Goal: Ask a question: Seek information or help from site administrators or community

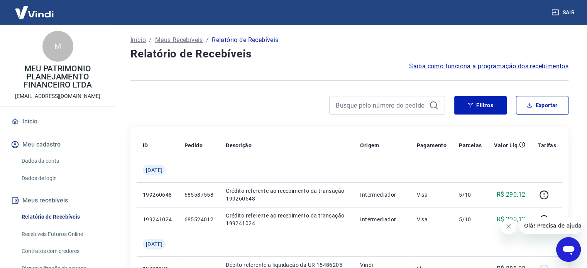
click at [472, 103] on icon "button" at bounding box center [470, 105] width 5 height 5
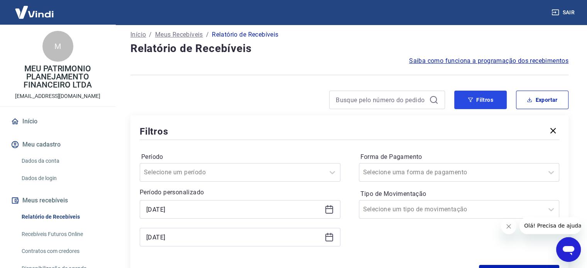
scroll to position [39, 0]
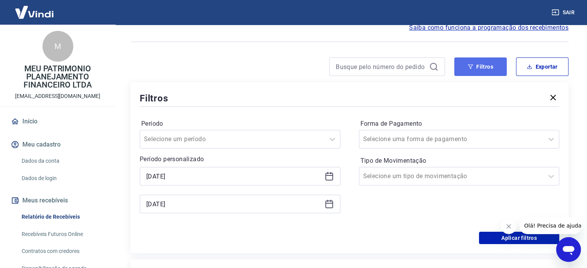
click at [494, 59] on button "Filtros" at bounding box center [480, 66] width 52 height 19
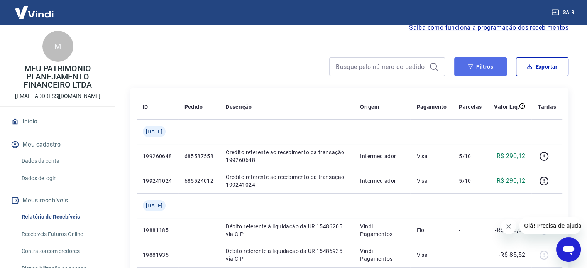
click at [482, 67] on button "Filtros" at bounding box center [480, 66] width 52 height 19
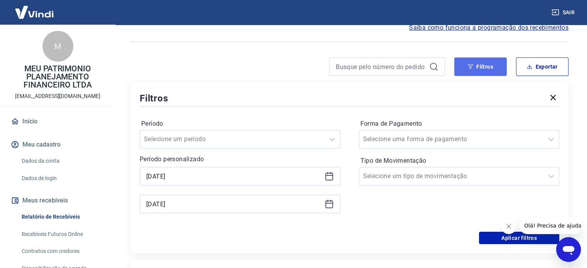
click at [466, 68] on button "Filtros" at bounding box center [480, 66] width 52 height 19
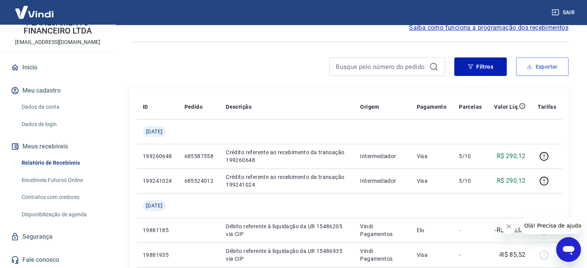
click at [526, 66] on button "Exportar" at bounding box center [542, 66] width 52 height 19
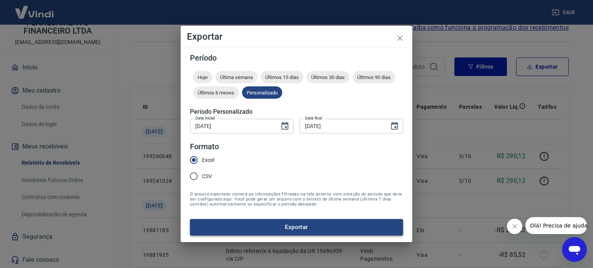
click at [250, 233] on button "Exportar" at bounding box center [296, 227] width 213 height 16
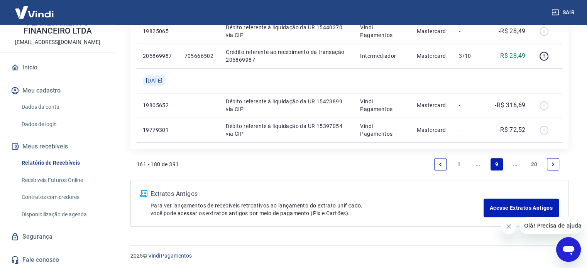
scroll to position [658, 0]
click at [441, 161] on icon "Previous page" at bounding box center [440, 163] width 5 height 5
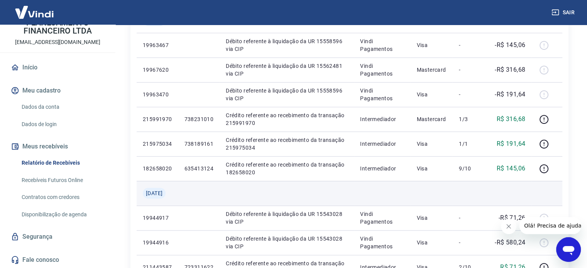
scroll to position [424, 0]
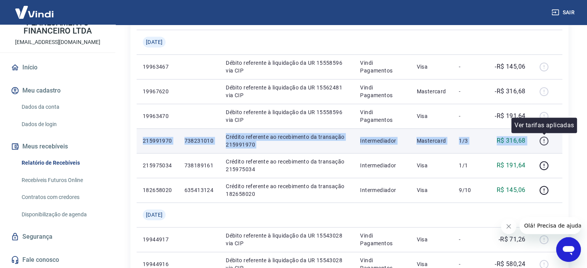
drag, startPoint x: 137, startPoint y: 141, endPoint x: 539, endPoint y: 142, distance: 401.7
click at [539, 142] on tr "215991970 738231010 Crédito referente ao recebimento da transação 215991970 Int…" at bounding box center [350, 141] width 426 height 25
click at [158, 143] on p "215991970" at bounding box center [157, 141] width 29 height 8
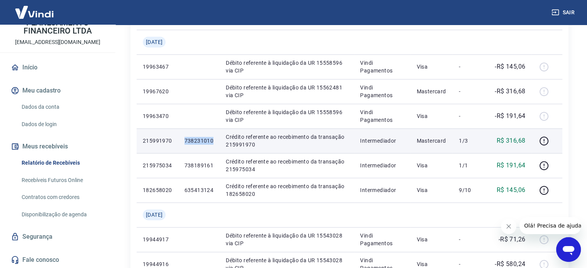
drag, startPoint x: 205, startPoint y: 142, endPoint x: 185, endPoint y: 142, distance: 20.1
click at [184, 143] on td "738231010" at bounding box center [199, 141] width 42 height 25
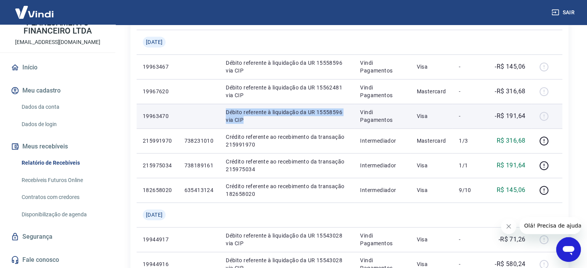
drag, startPoint x: 242, startPoint y: 121, endPoint x: 229, endPoint y: 115, distance: 14.0
click at [229, 115] on p "Débito referente à liquidação da UR 15558596 via CIP" at bounding box center [287, 115] width 122 height 15
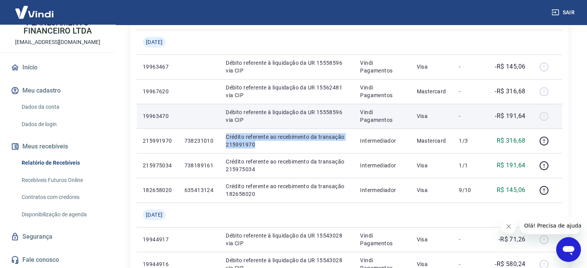
drag, startPoint x: 279, startPoint y: 149, endPoint x: 251, endPoint y: 117, distance: 42.7
click at [227, 139] on td "Crédito referente ao recebimento da transação 215991970" at bounding box center [287, 141] width 134 height 25
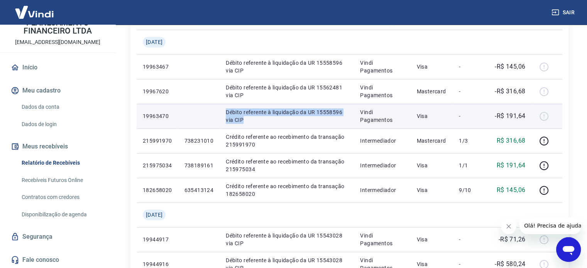
drag, startPoint x: 252, startPoint y: 118, endPoint x: 221, endPoint y: 109, distance: 32.4
click at [221, 109] on tr "19963470 Débito referente à liquidação da UR 15558596 via CIP Vindi Pagamentos …" at bounding box center [350, 116] width 426 height 25
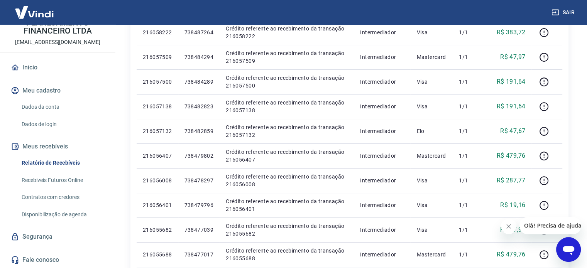
scroll to position [153, 0]
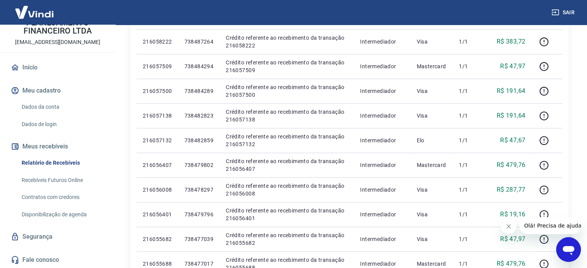
click at [567, 252] on icon "Abrir janela de mensagens" at bounding box center [568, 250] width 14 height 14
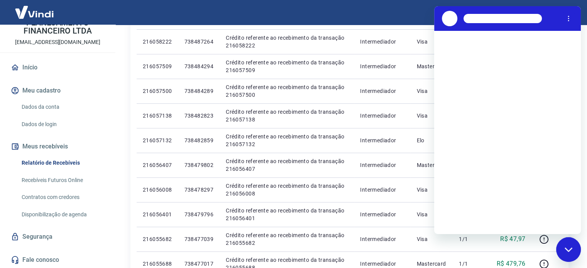
scroll to position [0, 0]
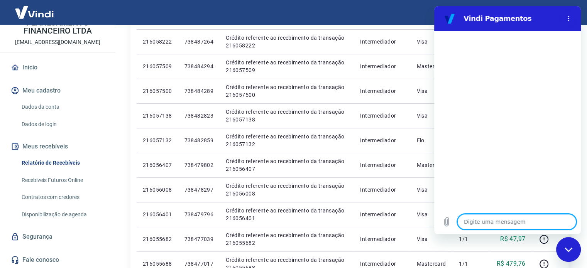
type textarea "x"
type textarea "B"
type textarea "x"
type textarea "Bo"
type textarea "x"
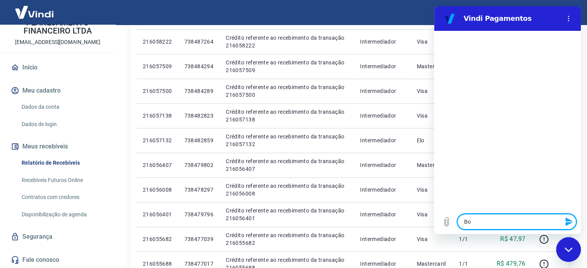
type textarea "Boa"
type textarea "x"
type textarea "Boa"
type textarea "x"
type textarea "Boa t"
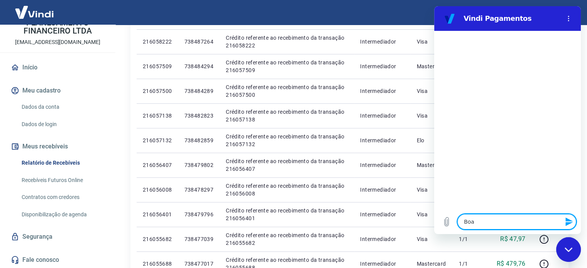
type textarea "x"
type textarea "Boa ta"
type textarea "x"
type textarea "Boa tar"
type textarea "x"
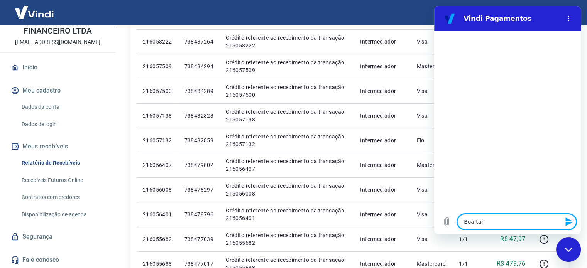
type textarea "Boa tard"
type textarea "x"
type textarea "Boa tarde"
type textarea "x"
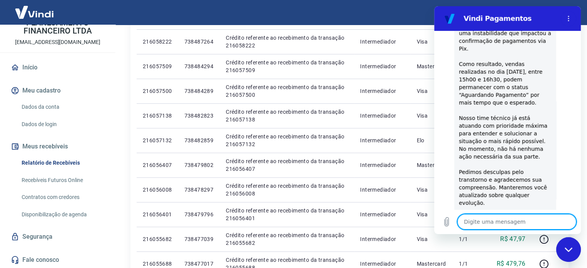
type textarea "x"
type textarea "V"
type textarea "x"
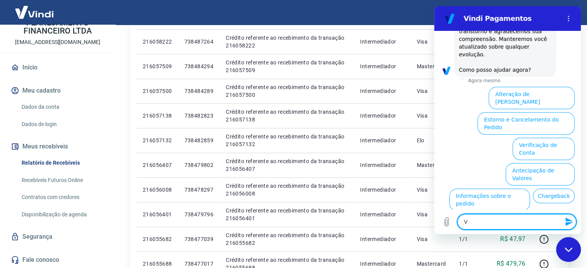
scroll to position [228, 0]
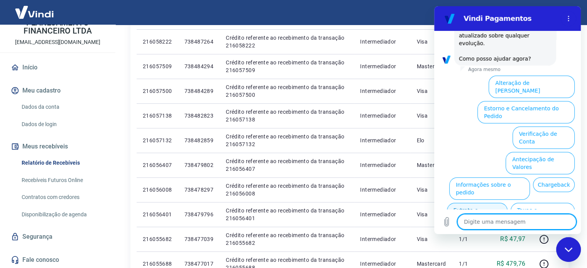
click at [507, 203] on button "Extrato e Recebíveis" at bounding box center [477, 214] width 61 height 22
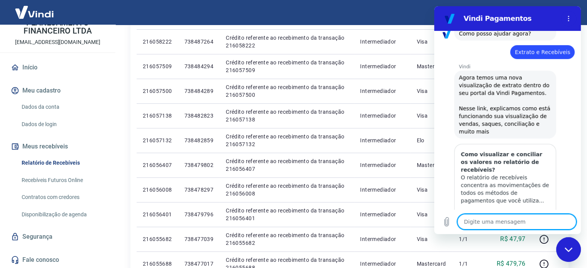
scroll to position [253, 0]
click at [510, 219] on textarea at bounding box center [516, 221] width 119 height 15
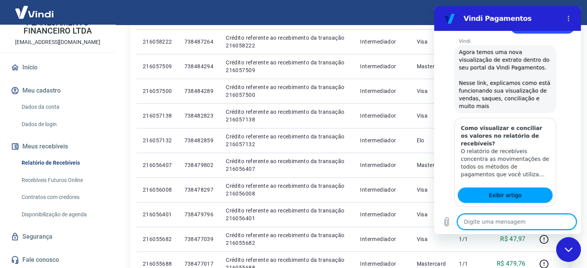
scroll to position [298, 0]
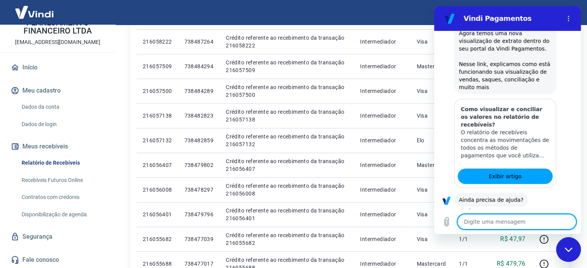
click at [523, 214] on li "Sim" at bounding box center [535, 223] width 25 height 18
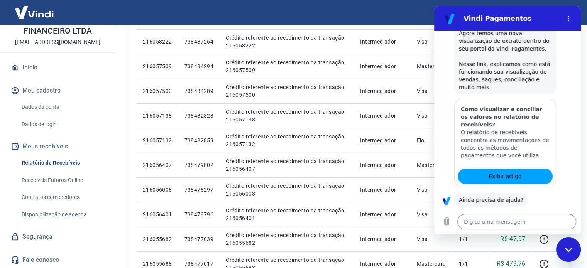
click at [526, 217] on button "Sim" at bounding box center [537, 224] width 22 height 15
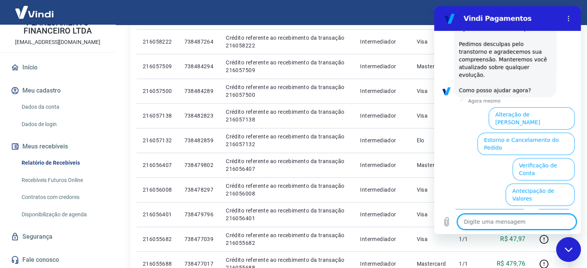
scroll to position [668, 0]
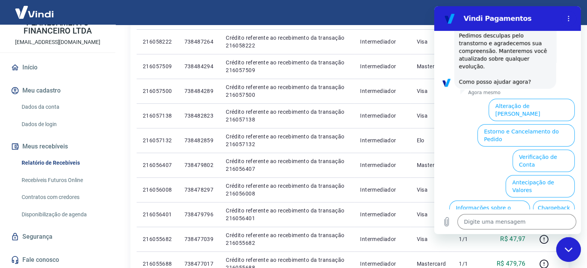
click at [507, 226] on button "Extrato e Recebíveis" at bounding box center [477, 237] width 61 height 22
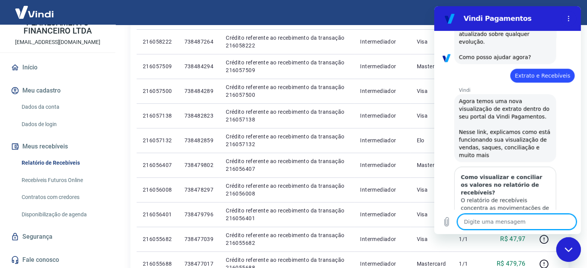
scroll to position [693, 0]
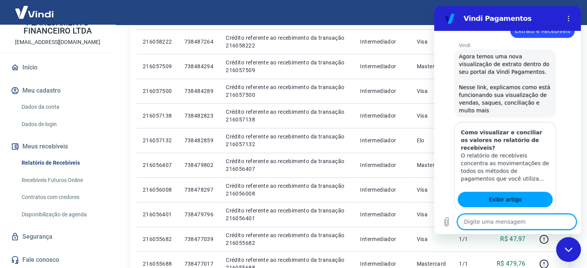
click at [531, 240] on button "Sim" at bounding box center [537, 247] width 22 height 15
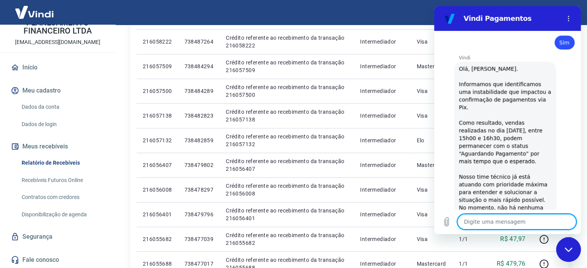
type textarea "x"
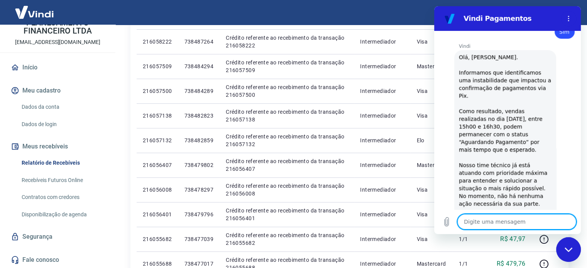
type textarea "4"
type textarea "x"
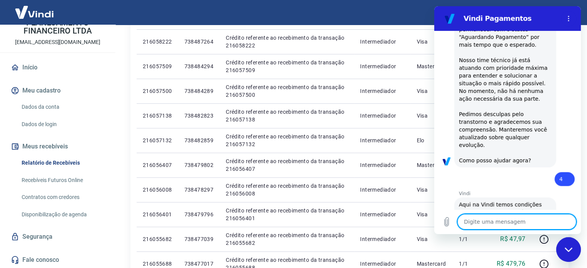
scroll to position [1090, 0]
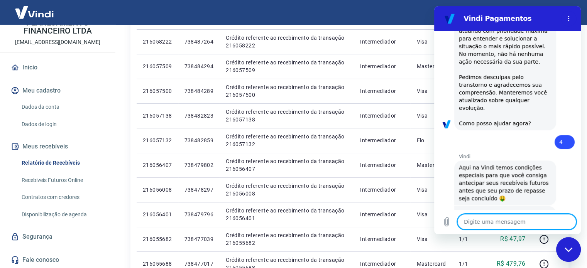
click at [555, 245] on button "Dúvidas" at bounding box center [558, 252] width 32 height 15
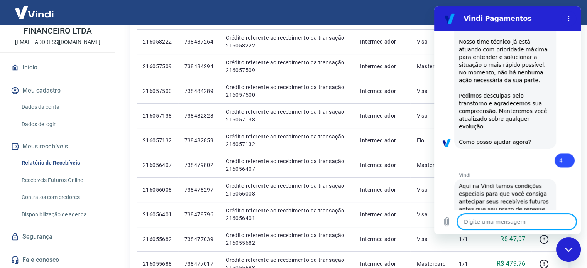
scroll to position [1073, 0]
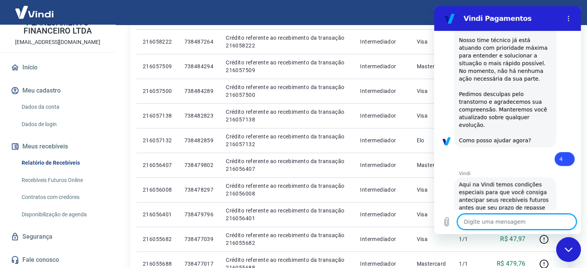
type textarea "x"
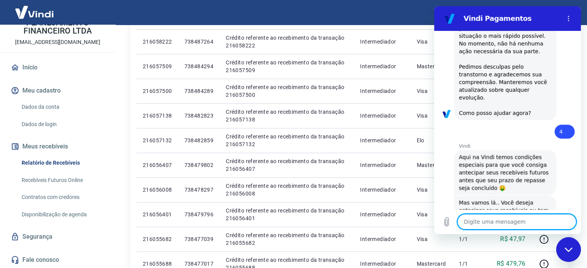
type textarea "B"
type textarea "x"
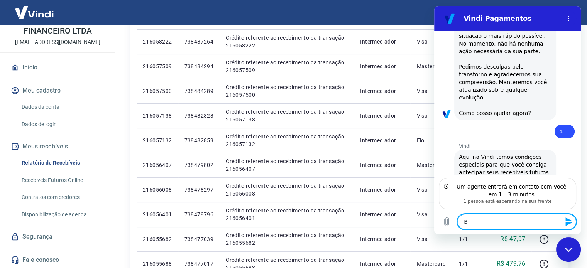
type textarea "Bo"
type textarea "x"
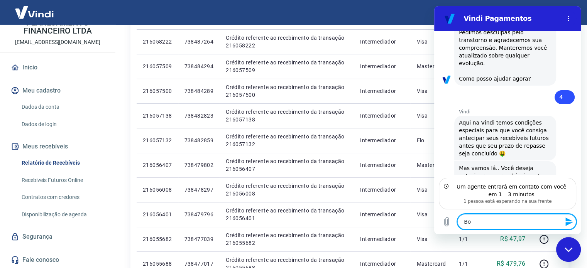
type textarea "Bo"
type textarea "x"
type textarea "Bo"
type textarea "x"
type textarea "Boa"
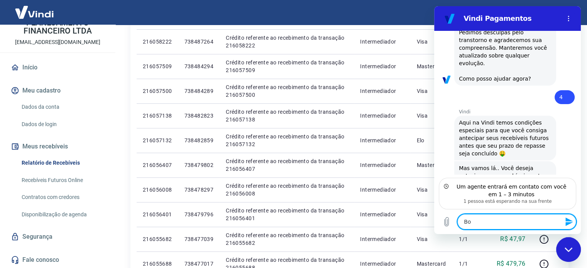
type textarea "x"
type textarea "Boa"
type textarea "x"
type textarea "Boa t"
type textarea "x"
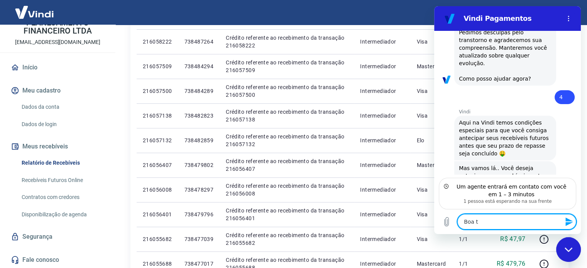
type textarea "Boa ta"
type textarea "x"
type textarea "Boa tar"
type textarea "x"
type textarea "Boa tard"
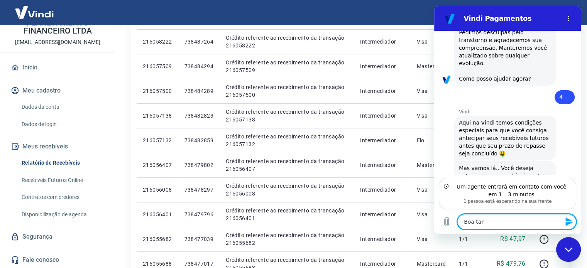
type textarea "x"
type textarea "Boa tarde"
type textarea "x"
type textarea "Boa tarde,"
type textarea "x"
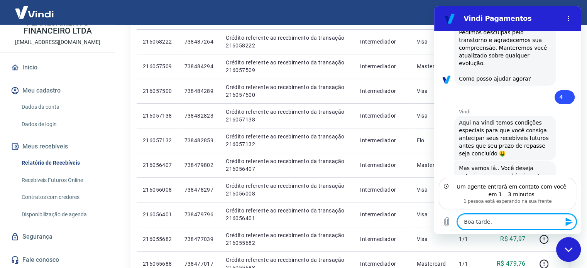
type textarea "Boa tarde,"
type textarea "x"
type textarea "Boa tarde, b"
type textarea "x"
type textarea "Boa tarde, ba"
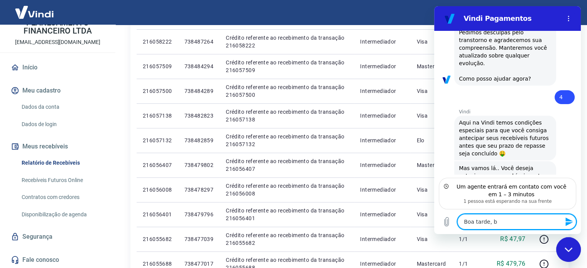
type textarea "x"
type textarea "Boa tarde, bai"
type textarea "x"
type textarea "Boa tarde, baix"
type textarea "x"
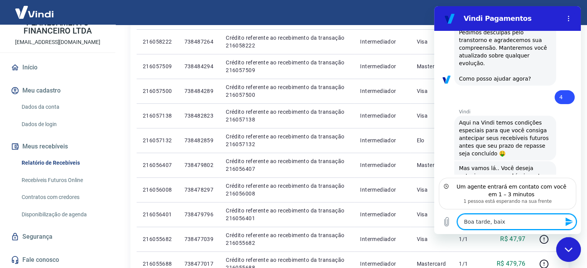
type textarea "Boa tarde, baixa"
type textarea "x"
type textarea "Boa tarde, baixam"
type textarea "x"
type textarea "Boa tarde, baixamo"
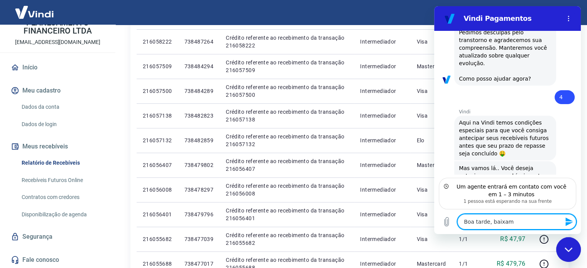
type textarea "x"
type textarea "Boa tarde, baixamos"
type textarea "x"
type textarea "Boa tarde, baixamos"
type textarea "x"
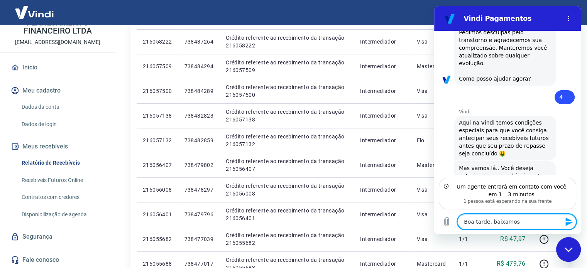
type textarea "Boa tarde, baixamos o"
type textarea "x"
type textarea "Boa tarde, baixamos o"
type textarea "x"
type textarea "Boa tarde, baixamos o r"
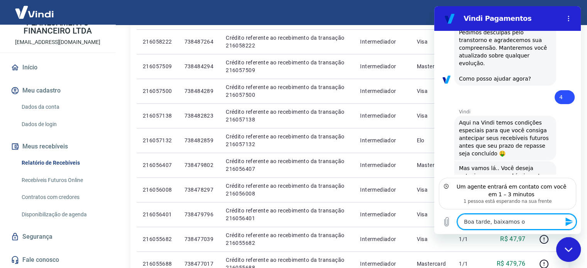
type textarea "x"
type textarea "Boa tarde, baixamos o re"
type textarea "x"
type textarea "Boa tarde, baixamos o rel"
type textarea "x"
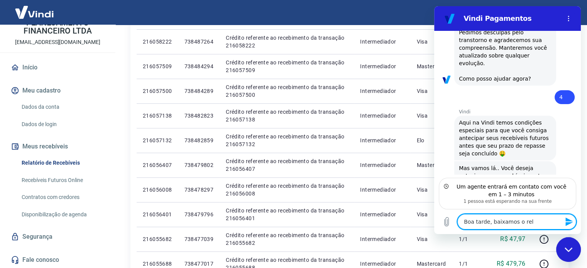
type textarea "Boa tarde, baixamos o rele"
type textarea "x"
type textarea "Boa tarde, baixamos o relev"
type textarea "x"
type textarea "Boa tarde, baixamos o rele"
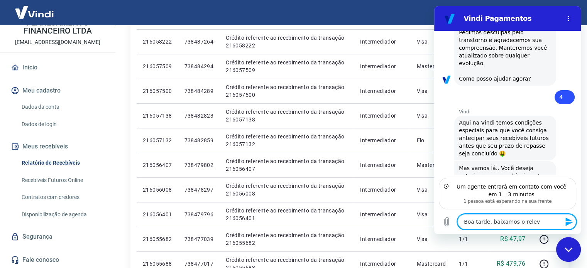
type textarea "x"
type textarea "Boa tarde, baixamos o rel"
type textarea "x"
type textarea "Boa tarde, baixamos o [MEDICAL_DATA]"
type textarea "x"
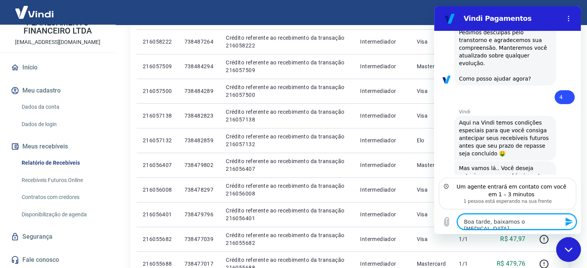
type textarea "Boa tarde, baixamos o relat"
type textarea "x"
type textarea "Boa tarde, baixamos o relato"
type textarea "x"
type textarea "Boa tarde, baixamos o relator"
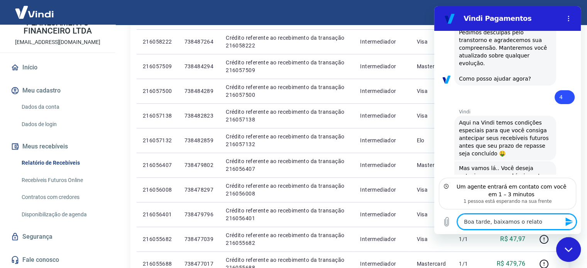
type textarea "x"
type textarea "Boa tarde, baixamos o relatori"
type textarea "x"
type textarea "Boa tarde, baixamos o relatorio"
type textarea "x"
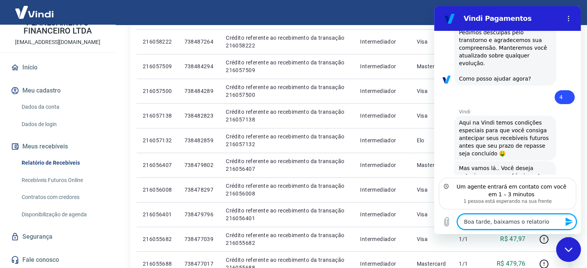
type textarea "Boa tarde, baixamos o relatorio"
type textarea "x"
type textarea "Boa tarde, baixamos o relatorio ed"
type textarea "x"
type textarea "Boa tarde, baixamos o relatorio e"
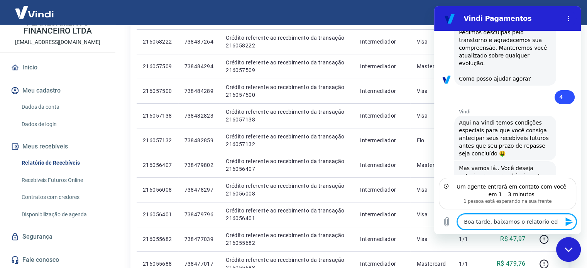
type textarea "x"
type textarea "Boa tarde, baixamos o relatorio"
type textarea "x"
type textarea "Boa tarde, baixamos o relatorio d"
type textarea "x"
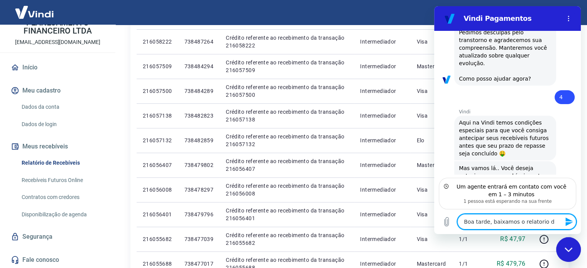
type textarea "Boa tarde, baixamos o relatorio de"
type textarea "x"
type textarea "Boa tarde, baixamos o relatorio de"
type textarea "x"
type textarea "Boa tarde, baixamos o relatorio de j"
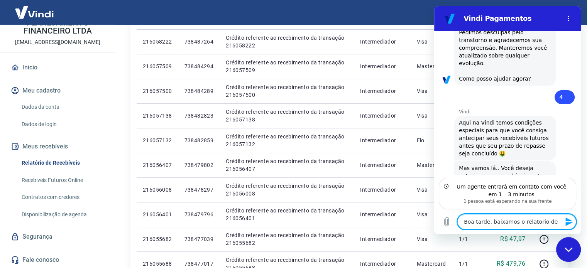
type textarea "x"
type textarea "Boa tarde, baixamos o relatorio de ju"
type textarea "x"
type textarea "Boa tarde, baixamos o relatorio de [DATE]"
type textarea "x"
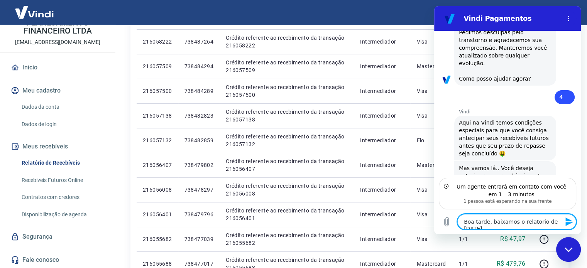
type textarea "Boa tarde, baixamos o relatorio de julh"
type textarea "x"
type textarea "Boa tarde, baixamos o relatorio de julho"
type textarea "x"
type textarea "Boa tarde, baixamos o relatorio de julho"
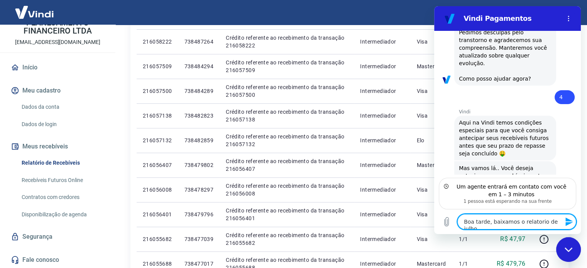
type textarea "x"
type textarea "Boa tarde, baixamos o relatorio de julho e"
type textarea "x"
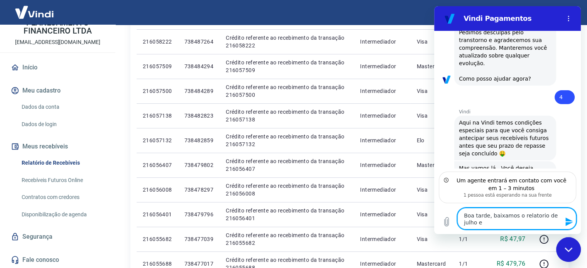
type textarea "Boa tarde, baixamos o relatorio de julho e"
type textarea "x"
type textarea "Boa tarde, baixamos o relatorio de julho e f"
type textarea "x"
type textarea "Boa tarde, baixamos o relatorio de julho e fi"
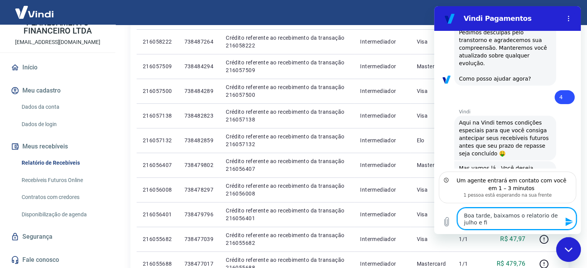
type textarea "x"
type textarea "Boa tarde, baixamos o relatorio de julho e fic"
type textarea "x"
type textarea "Boa tarde, baixamos o relatorio de julho e fica"
type textarea "x"
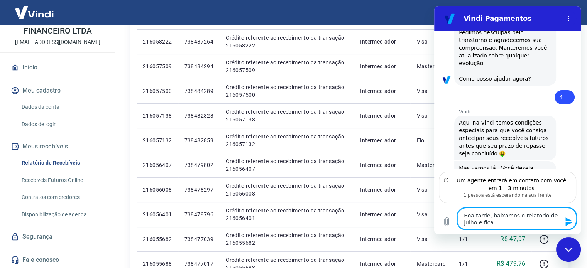
type textarea "Boa tarde, baixamos o relatorio de julho e ficam"
type textarea "x"
type textarea "Boa tarde, baixamos o relatorio de julho e ficamo"
type textarea "x"
type textarea "Boa tarde, baixamos o relatorio de julho e ficamos"
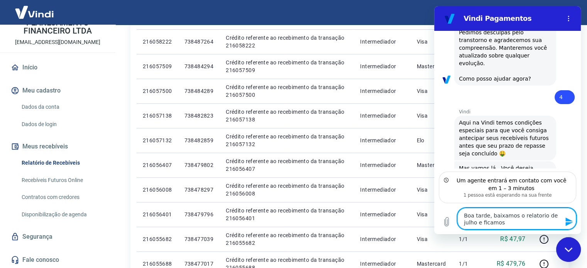
type textarea "x"
type textarea "Boa tarde, baixamos o relatorio de julho e ficamo"
type textarea "x"
type textarea "Boa tarde, baixamos o relatorio de julho e ficam"
type textarea "x"
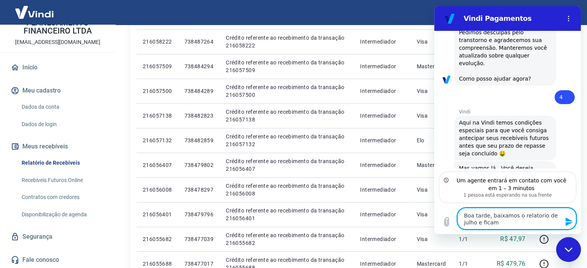
type textarea "Boa tarde, baixamos o relatorio de julho e fica"
type textarea "x"
type textarea "Boa tarde, baixamos o relatorio de julho e fic"
type textarea "x"
type textarea "Boa tarde, baixamos o relatorio de julho e fi"
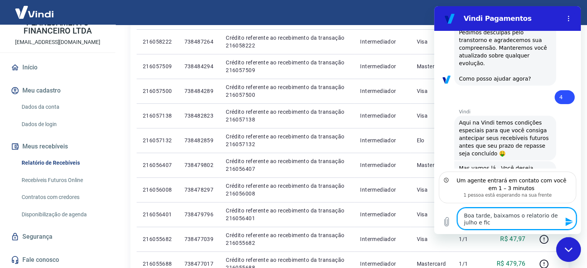
type textarea "x"
type textarea "Boa tarde, baixamos o relatorio de julho e fv"
type textarea "x"
type textarea "Boa tarde, baixamos o relatorio de julho e fvi"
type textarea "x"
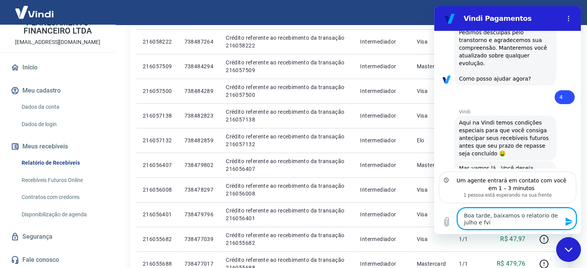
type textarea "Boa tarde, baixamos o relatorio de julho e fv"
type textarea "x"
type textarea "Boa tarde, baixamos o relatorio de julho e f"
type textarea "x"
type textarea "Boa tarde, baixamos o relatorio de julho e"
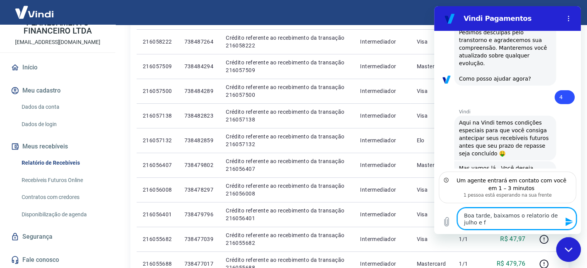
type textarea "x"
type textarea "Boa tarde, baixamos o relatorio de julho e v"
type textarea "x"
type textarea "Boa tarde, baixamos o relatorio de julho e ve"
type textarea "x"
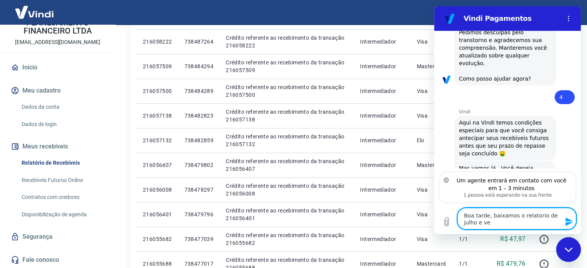
type textarea "Boa tarde, baixamos o relatorio de julho e ver"
type textarea "x"
type textarea "Boa tarde, baixamos o relatorio de julho e veri"
type textarea "x"
type textarea "Boa tarde, baixamos o relatorio de julho e verif"
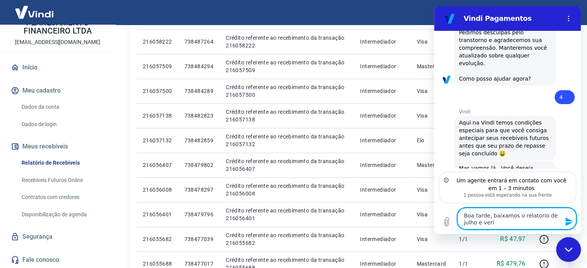
type textarea "x"
type textarea "Boa tarde, baixamos o relatorio de julho e verifi"
type textarea "x"
type textarea "Boa tarde, baixamos o relatorio de julho e verific"
type textarea "x"
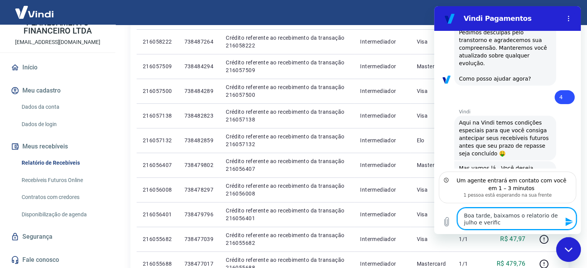
scroll to position [1133, 0]
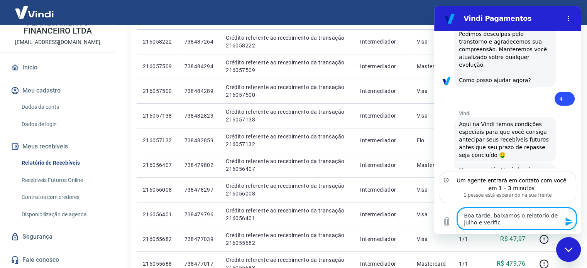
type textarea "Boa tarde, baixamos o relatorio de julho e verifica"
type textarea "x"
type textarea "Boa tarde, baixamos o relatorio de julho e verificam"
type textarea "x"
type textarea "Boa tarde, baixamos o relatorio de julho e verificamo"
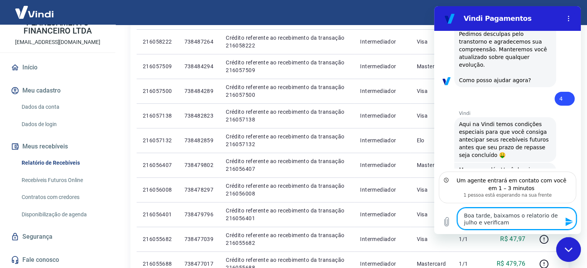
type textarea "x"
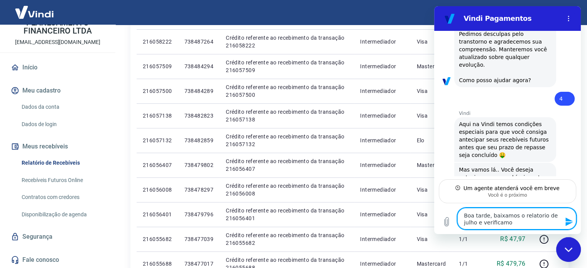
type textarea "Boa tarde, baixamos o relatorio de julho e verificamos"
type textarea "x"
type textarea "Boa tarde, baixamos o relatorio de julho e verificamos"
type textarea "x"
type textarea "Boa tarde, baixamos o relatorio de julho e verificamos q"
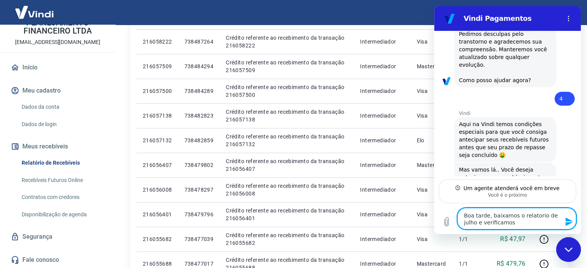
type textarea "x"
type textarea "Boa tarde, baixamos o relatorio de julho e verificamos qu"
type textarea "x"
type textarea "Boa tarde, baixamos o relatorio de julho e verificamos que"
type textarea "x"
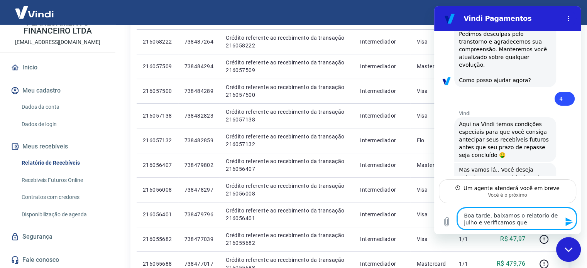
type textarea "Boa tarde, baixamos o relatorio de julho e verificamos que"
type textarea "x"
type textarea "Boa tarde, baixamos o relatorio de julho e verificamos que a"
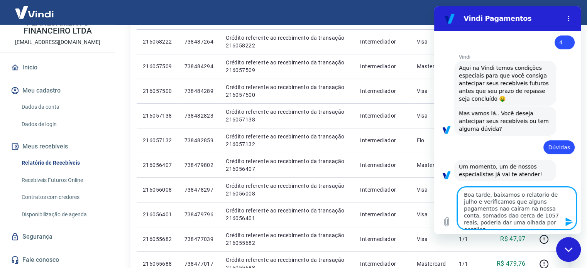
scroll to position [1191, 0]
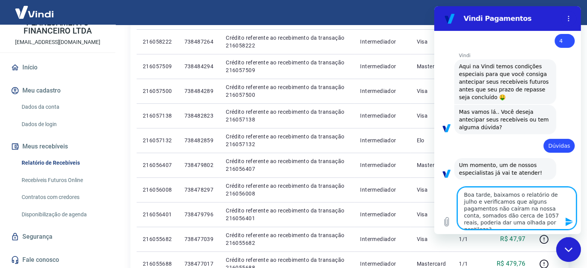
click at [567, 223] on icon "Enviar mensagem" at bounding box center [568, 222] width 7 height 8
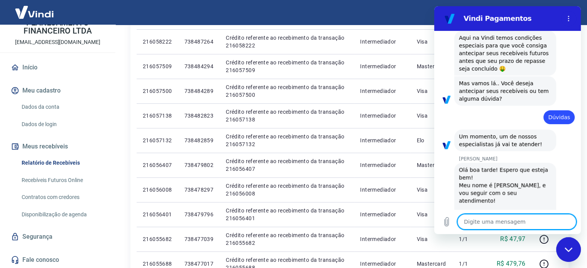
scroll to position [1221, 0]
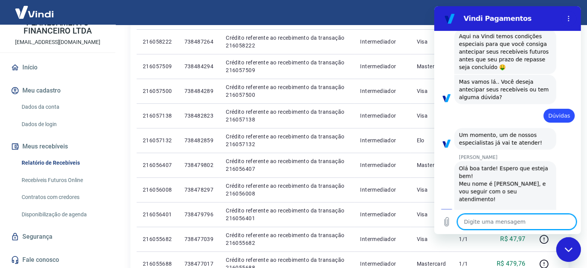
click at [485, 225] on textarea at bounding box center [516, 221] width 119 height 15
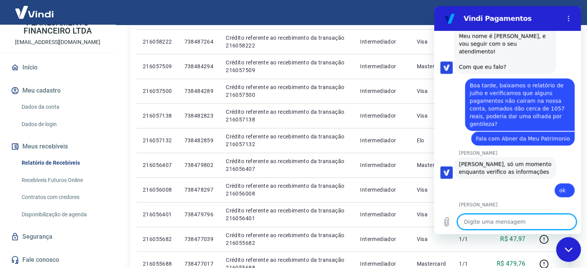
scroll to position [1395, 0]
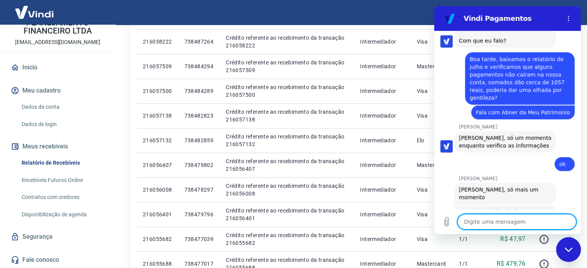
click at [477, 223] on textarea at bounding box center [516, 221] width 119 height 15
paste textarea "[DATE] 09:39:36 19508706 Débito referente à liquidação da UR 15164896 via CIP M…"
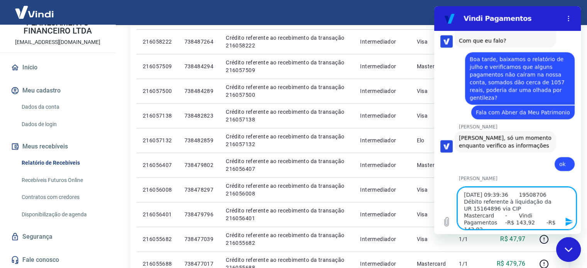
scroll to position [1422, 0]
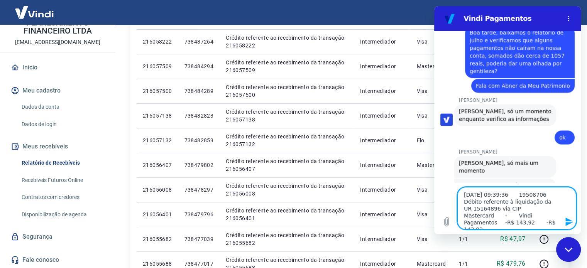
drag, startPoint x: 492, startPoint y: 222, endPoint x: 432, endPoint y: 179, distance: 74.0
click html "Vindi Pagamentos 13:38 diz: Boa tarde Enviado · 13:38 [PERSON_NAME] diz: [PERSO…"
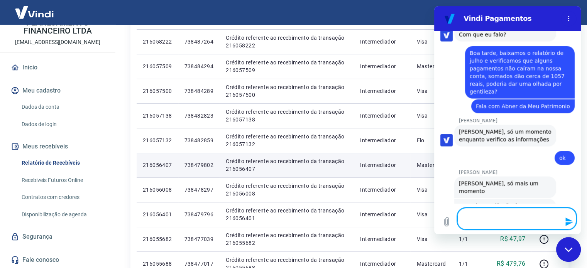
paste textarea "-R$ 143,92 -R$ 335,56"
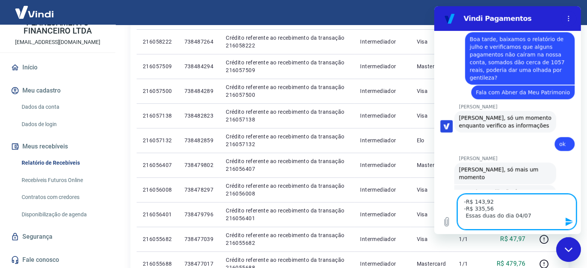
click at [466, 204] on textarea "-R$ 143,92 -R$ 335,56 Essas duas do dia 04/07" at bounding box center [516, 212] width 119 height 36
click at [466, 211] on textarea "R$ 143,92 -R$ 335,56 Essas duas do dia 04/07" at bounding box center [516, 212] width 119 height 36
click at [521, 218] on textarea "R$ 143,92 R$ 335,56 Essas duas do dia 04/07" at bounding box center [516, 212] width 119 height 36
click at [467, 219] on textarea "R$ 143,92 R$ 335,56 Essas duas do dia 04/07" at bounding box center [516, 212] width 119 height 36
click at [465, 217] on textarea "R$ 143,92 R$ 335,56 Essas duas do dia 04/07" at bounding box center [516, 212] width 119 height 36
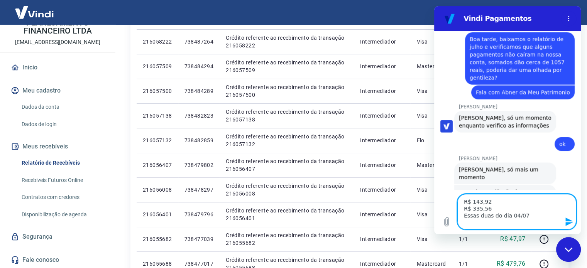
click at [533, 214] on textarea "R$ 143,92 R$ 335,56 Essas duas do dia 04/07" at bounding box center [516, 212] width 119 height 36
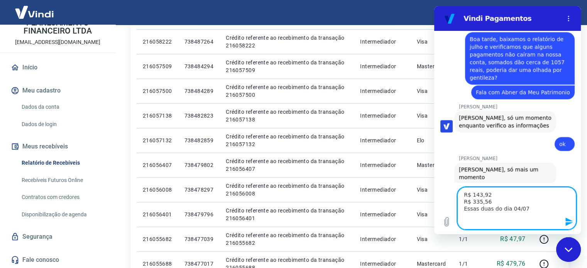
scroll to position [1422, 0]
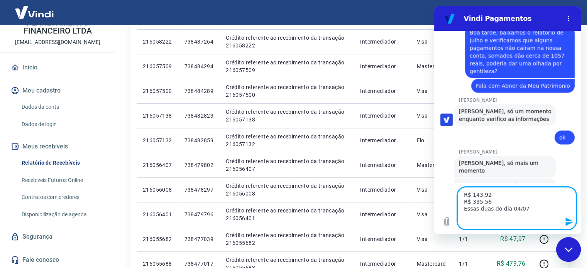
paste textarea "-R$ 145,06"
click at [466, 218] on textarea "R$ 143,92 R$ 335,56 Essas duas do dia 04/07 -R$ 145,06" at bounding box center [516, 208] width 119 height 42
click at [488, 224] on textarea "R$ 143,92 R$ 335,56 Essas duas do dia 04/07 R$ 145,06" at bounding box center [516, 208] width 119 height 42
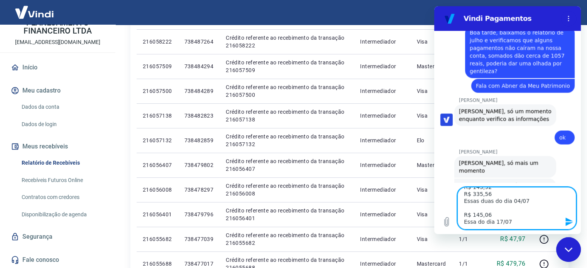
paste textarea "-R$ 72,52"
click at [465, 219] on textarea "R$ 143,92 R$ 335,56 Essas duas do dia 04/07 R$ 145,06 Essa do dia 17/07 -R$ 72,…" at bounding box center [516, 208] width 119 height 42
click at [485, 218] on textarea "R$ 143,92 R$ 335,56 Essas duas do dia 04/07 R$ 145,06 Essa do dia 17/07 R$ 72,52" at bounding box center [516, 208] width 119 height 42
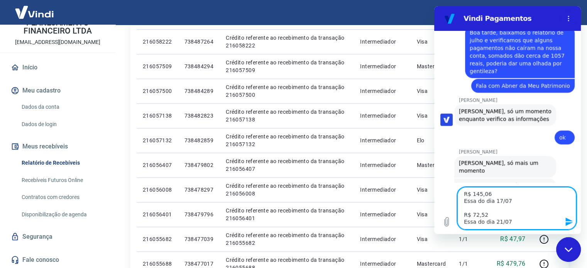
paste textarea "-R$ 72,52"
drag, startPoint x: 481, startPoint y: 203, endPoint x: 451, endPoint y: 203, distance: 30.1
click at [451, 203] on div "Digite uma mensagem R$ 143,92 R$ 335,56 Essas duas do dia 04/07 R$ 145,06 Essa …" at bounding box center [507, 209] width 147 height 52
click at [474, 226] on textarea "R$ 143,92 R$ 335,56 Essas duas do dia 04/07 R$ 145,06 Essa do dia 17/07 R$ 72,5…" at bounding box center [516, 208] width 119 height 42
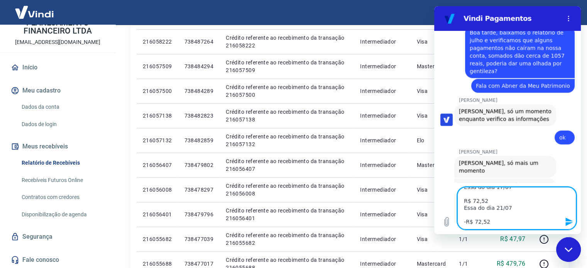
paste textarea "Essa do dia 21/07"
click at [497, 226] on textarea "R$ 143,92 R$ 335,56 Essas duas do dia 04/07 R$ 145,06 Essa do dia 17/07 R$ 72,5…" at bounding box center [516, 208] width 119 height 42
click at [497, 215] on textarea "R$ 143,92 R$ 335,56 Essas duas do dia 04/07 R$ 145,06 Essa do dia 17/07 R$ 72,5…" at bounding box center [516, 208] width 119 height 42
click at [506, 214] on textarea "R$ 143,92 R$ 335,56 Essas duas do dia 04/07 R$ 145,06 Essa do dia 17/07 R$ 72,5…" at bounding box center [516, 208] width 119 height 42
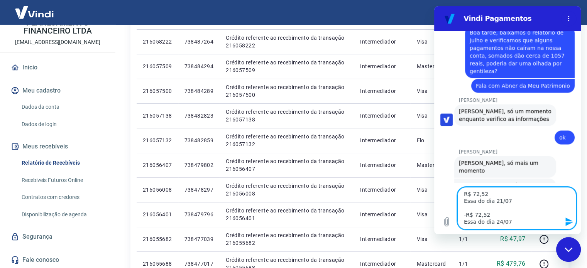
scroll to position [59, 0]
paste textarea "-R$ 288,02"
click at [467, 204] on textarea "R$ 143,92 R$ 335,56 Essas duas do dia 04/07 R$ 145,06 Essa do dia 17/07 R$ 72,5…" at bounding box center [516, 208] width 119 height 42
click at [467, 224] on textarea "R$ 143,92 R$ 335,56 Essas duas do dia 04/07 R$ 145,06 Essa do dia 17/07 R$ 72,5…" at bounding box center [516, 208] width 119 height 42
click at [492, 227] on textarea "R$ 143,92 R$ 335,56 Essas duas do dia 04/07 R$ 145,06 Essa do dia 17/07 R$ 72,5…" at bounding box center [516, 208] width 119 height 42
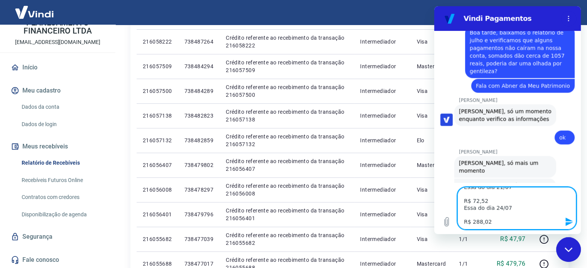
scroll to position [70, 0]
drag, startPoint x: 504, startPoint y: 202, endPoint x: 463, endPoint y: 202, distance: 40.9
click at [463, 202] on textarea "R$ 143,92 R$ 335,56 Essas duas do dia 04/07 R$ 145,06 Essa do dia 17/07 R$ 72,5…" at bounding box center [516, 208] width 119 height 42
click at [470, 222] on textarea "R$ 143,92 R$ 335,56 Essas duas do dia 04/07 R$ 145,06 Essa do dia 17/07 R$ 72,5…" at bounding box center [516, 208] width 119 height 42
paste textarea "Essa do dia 24/07"
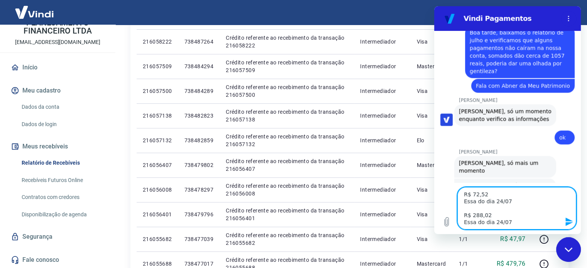
click at [496, 224] on textarea "R$ 143,92 R$ 335,56 Essas duas do dia 04/07 R$ 145,06 Essa do dia 17/07 R$ 72,5…" at bounding box center [516, 208] width 119 height 42
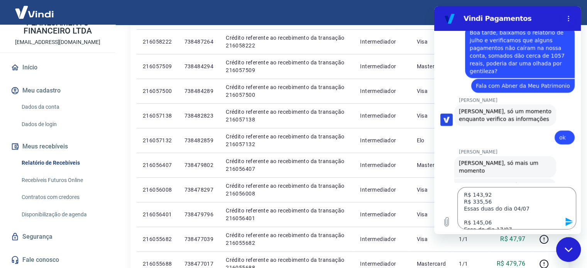
click at [571, 223] on icon "Enviar mensagem" at bounding box center [569, 221] width 9 height 9
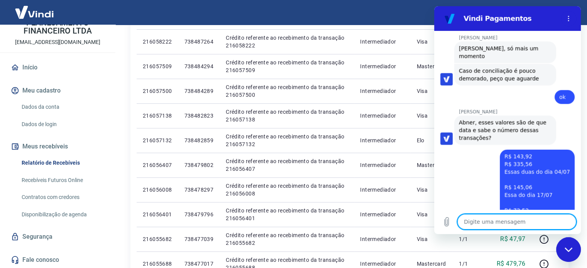
scroll to position [1554, 0]
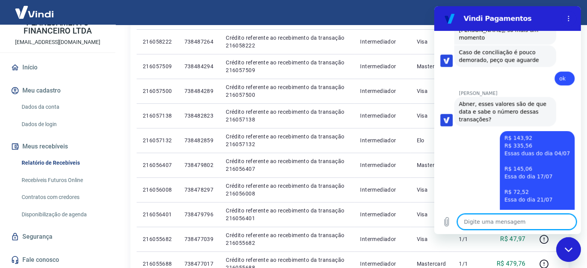
paste textarea "19508706 19509223 19541516 19530248 19574875 19615527 19635789 19634293 1965558…"
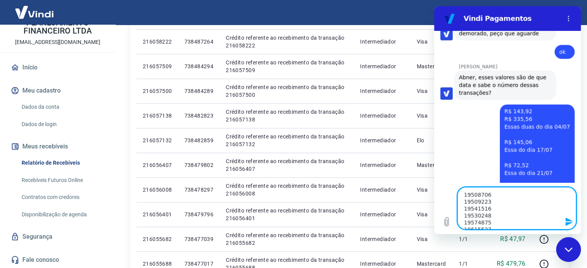
scroll to position [1581, 0]
click at [497, 221] on textarea "19508706 19509223 19541516 19530248 19574875 19615527 19635789 19634293 1965558…" at bounding box center [516, 208] width 119 height 42
paste textarea
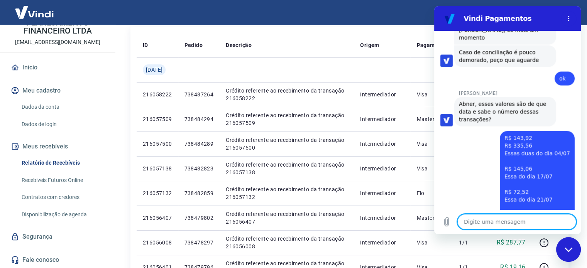
scroll to position [0, 0]
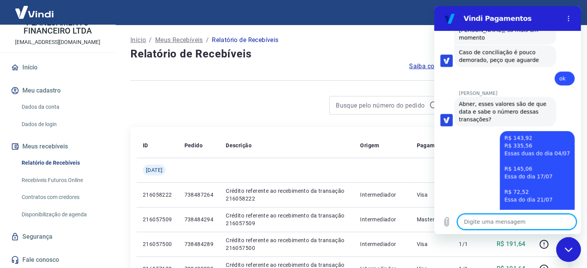
paste textarea "19508706 19509223"
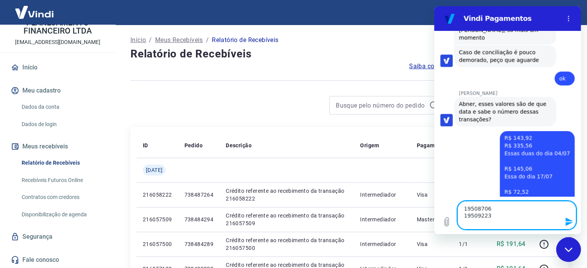
scroll to position [1568, 0]
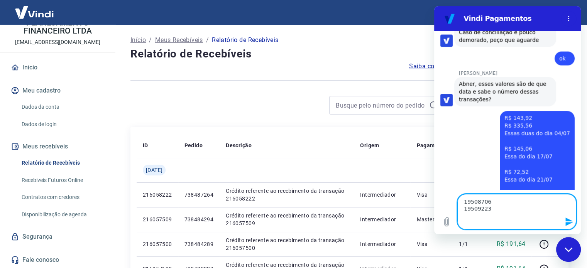
paste textarea "19737416"
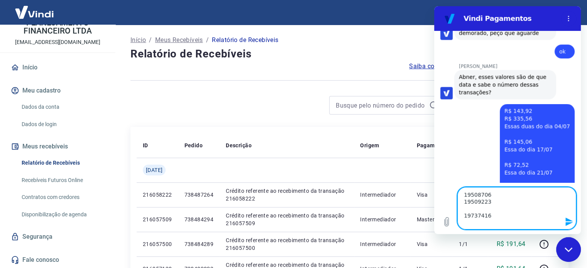
scroll to position [3, 0]
paste textarea "19779301"
paste textarea "19861509"
click at [501, 223] on textarea "19508706 19509223 19737416 19779301 19861509" at bounding box center [516, 208] width 119 height 42
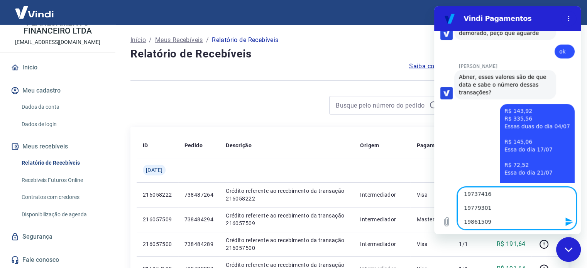
scroll to position [31, 0]
paste textarea "19881185"
paste textarea "ID Transação"
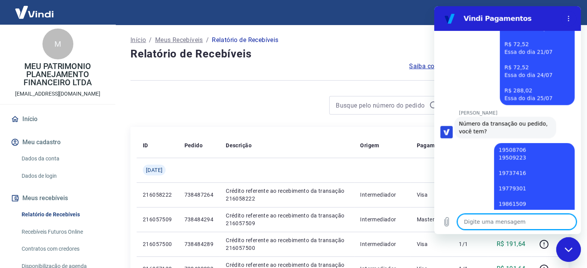
scroll to position [0, 0]
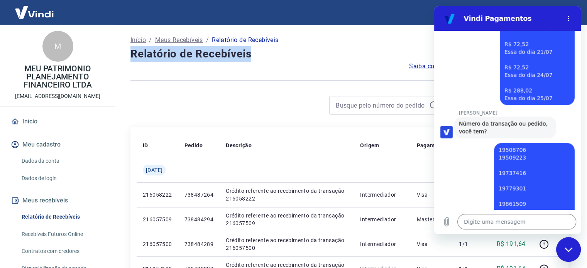
drag, startPoint x: 250, startPoint y: 54, endPoint x: 126, endPoint y: 52, distance: 123.9
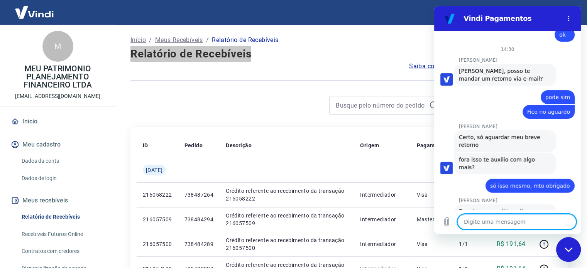
scroll to position [1956, 0]
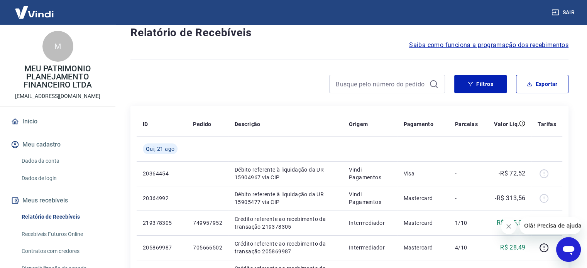
scroll to position [39, 0]
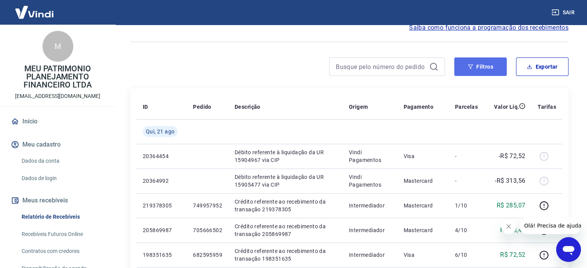
click at [485, 63] on button "Filtros" at bounding box center [480, 66] width 52 height 19
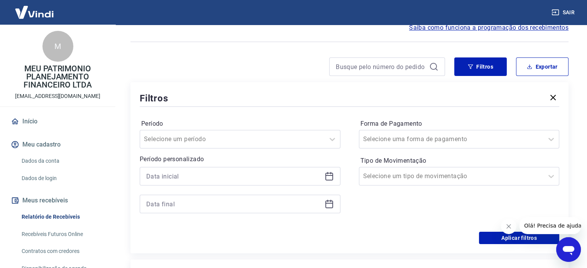
click at [484, 61] on button "Filtros" at bounding box center [480, 66] width 52 height 19
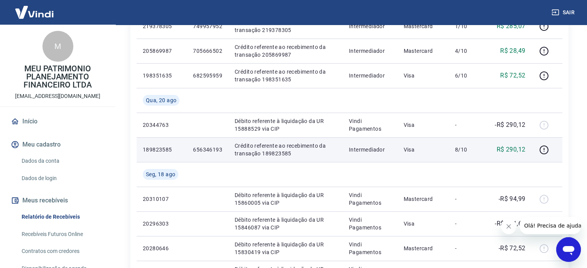
scroll to position [232, 0]
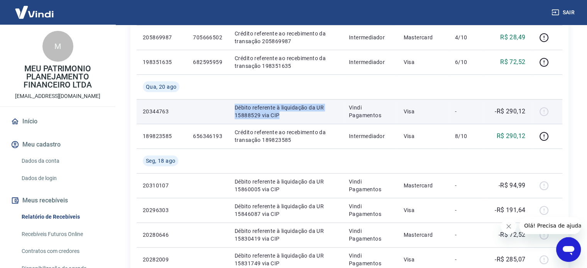
drag, startPoint x: 279, startPoint y: 115, endPoint x: 228, endPoint y: 111, distance: 51.1
click at [228, 111] on td "Débito referente à liquidação da UR 15888529 via CIP" at bounding box center [285, 111] width 114 height 25
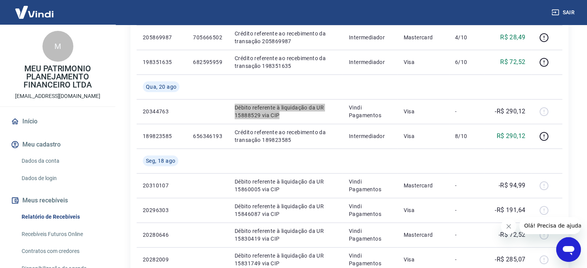
click at [558, 245] on div "Abrir janela de mensagens" at bounding box center [568, 249] width 23 height 23
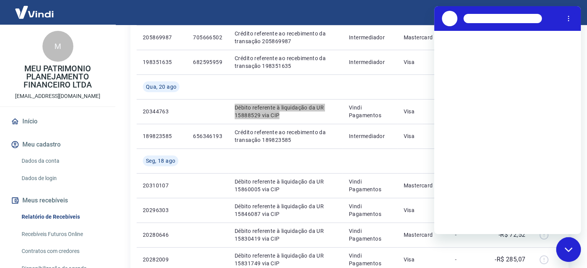
scroll to position [0, 0]
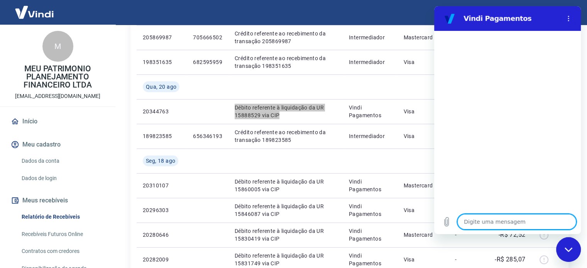
type textarea "B"
type textarea "x"
type textarea "Bo"
type textarea "x"
type textarea "Bom"
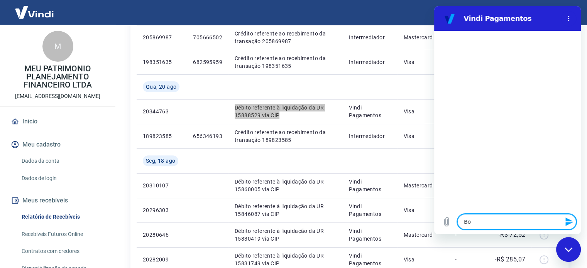
type textarea "x"
type textarea "Bom"
type textarea "x"
type textarea "Bom d"
type textarea "x"
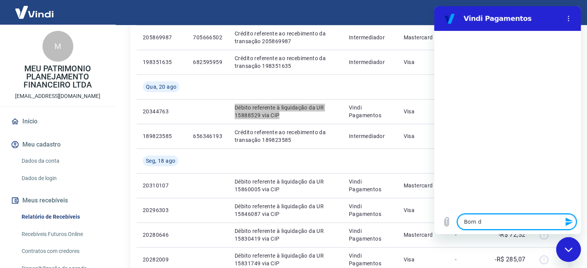
type textarea "Bom di"
type textarea "x"
type textarea "Bom dia"
type textarea "x"
type textarea "Bom dia"
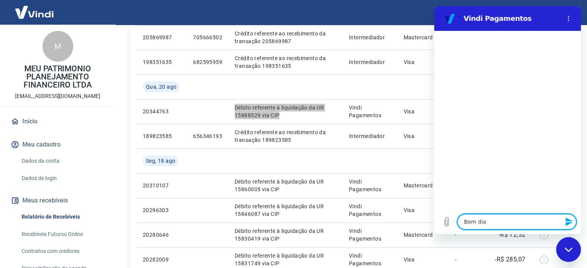
type textarea "x"
drag, startPoint x: 490, startPoint y: 223, endPoint x: 449, endPoint y: 220, distance: 41.0
click at [449, 220] on div "Digite uma mensagem Bom dia x" at bounding box center [507, 222] width 147 height 25
paste textarea "Gostaria de saber se consigo um relatorio que especificasse o quanto de cada pr…"
type textarea "Gostaria de saber se consigo um relatorio que especificasse o quanto de cada pr…"
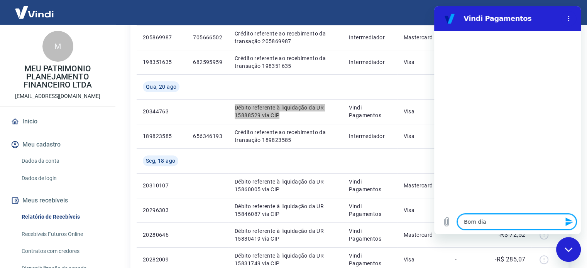
type textarea "x"
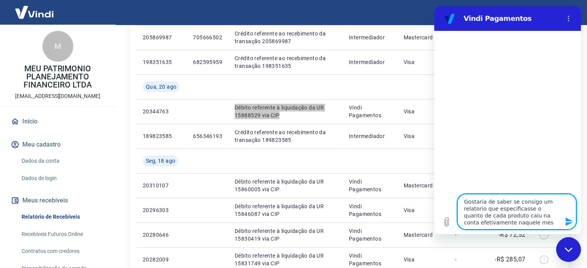
click at [462, 204] on textarea "Gostaria de saber se consigo um relatorio que especificasse o quanto de cada pr…" at bounding box center [516, 212] width 119 height 36
type textarea "BGostaria de saber se consigo um relatorio que especificasse o quanto de cada p…"
type textarea "x"
type textarea "BoGostaria de saber se consigo um relatorio que especificasse o quanto de cada …"
type textarea "x"
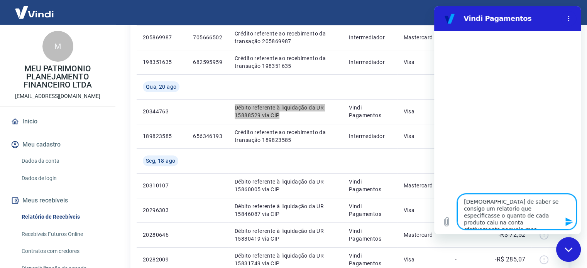
type textarea "BomGostaria de saber se consigo um relatorio que especificasse o quanto de cada…"
type textarea "x"
type textarea "Bomd Gostaria de saber se consigo um relatorio que especificasse o quanto de ca…"
type textarea "x"
type textarea "Bomd iGostaria de saber se consigo um relatorio que especificasse o quanto de c…"
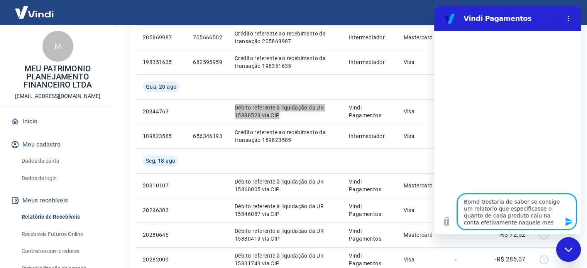
type textarea "x"
type textarea "Bomd iaGostaria de saber se consigo um relatorio que especificasse o quanto de …"
type textarea "x"
type textarea "Bomd iGostaria de saber se consigo um relatorio que especificasse o quanto de c…"
type textarea "x"
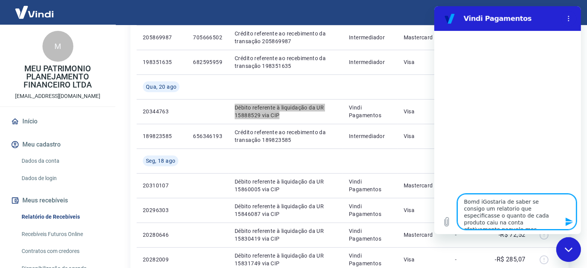
type textarea "Bomd Gostaria de saber se consigo um relatorio que especificasse o quanto de ca…"
type textarea "x"
type textarea "BomdGostaria de saber se consigo um relatorio que especificasse o quanto de cad…"
type textarea "x"
type textarea "BomGostaria de saber se consigo um relatorio que especificasse o quanto de cada…"
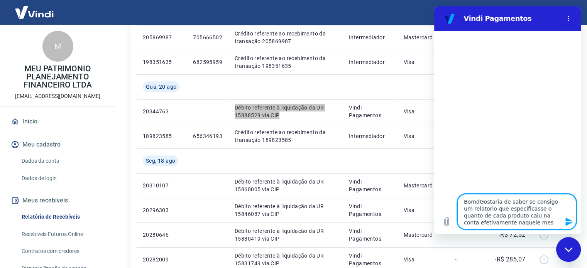
type textarea "x"
type textarea "Bom Gostaria de saber se consigo um relatorio que especificasse o quanto de cad…"
type textarea "x"
type textarea "Bom dGostaria de saber se consigo um relatorio que especificasse o quanto de ca…"
type textarea "x"
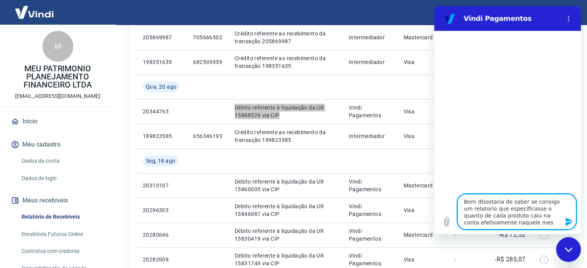
type textarea "Bom diGostaria de saber se consigo um relatorio que especificasse o quanto de c…"
type textarea "x"
type textarea "Bom diaGostaria de saber se consigo um relatorio que especificasse o quanto de …"
type textarea "x"
type textarea "Bom dia!Gostaria de saber se consigo um relatorio que especificasse o quanto de…"
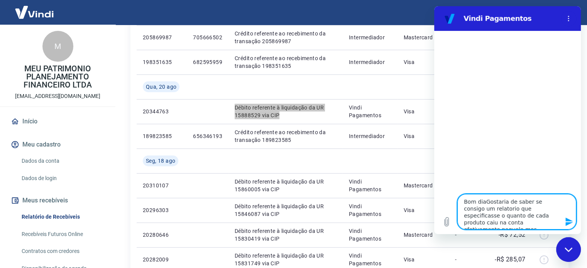
type textarea "x"
type textarea "Bom dia! Gostaria de saber se consigo um relatorio que especificasse o quanto d…"
type textarea "x"
type textarea "Bom dia! Gostaria de saber se consigo um relatorio que especificasse o quanto d…"
type textarea "x"
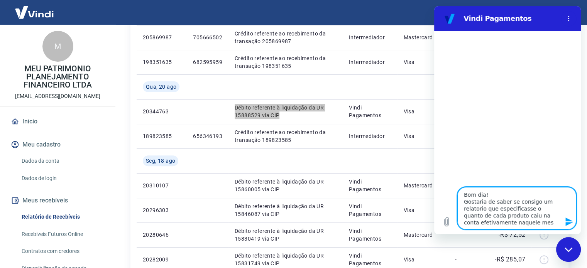
type textarea "Bom dia! Gostaria de saber se consigo um relatorio que especificasse o quanto d…"
type textarea "x"
type textarea "Bom dia! Gostaria de saber se consigo um relatorio que especificasse o quanto d…"
click at [566, 222] on icon "Enviar mensagem" at bounding box center [569, 221] width 9 height 9
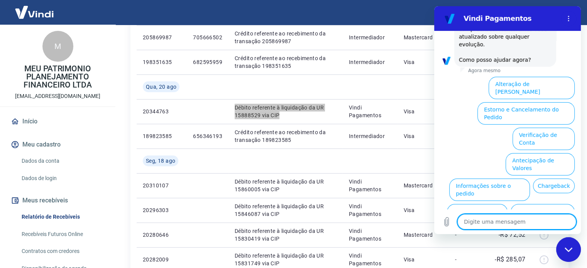
scroll to position [261, 0]
click at [507, 203] on button "Extrato e Recebíveis" at bounding box center [477, 214] width 61 height 22
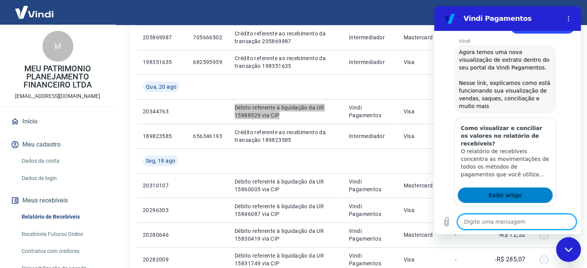
scroll to position [330, 0]
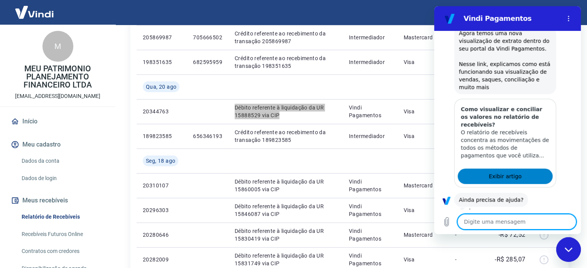
click at [476, 169] on link "Exibir artigo" at bounding box center [505, 176] width 95 height 15
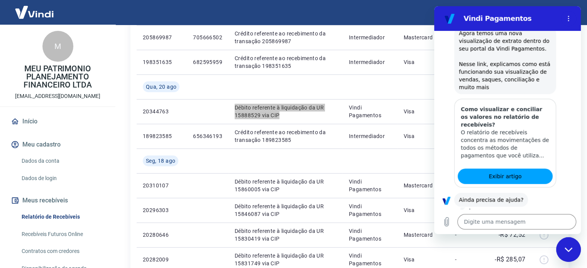
click at [529, 217] on button "Sim" at bounding box center [537, 224] width 22 height 15
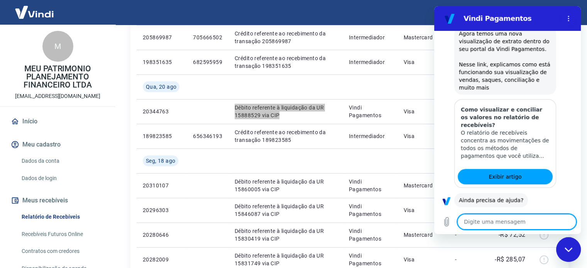
scroll to position [331, 0]
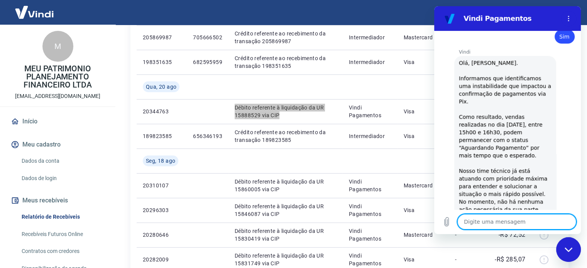
type textarea "x"
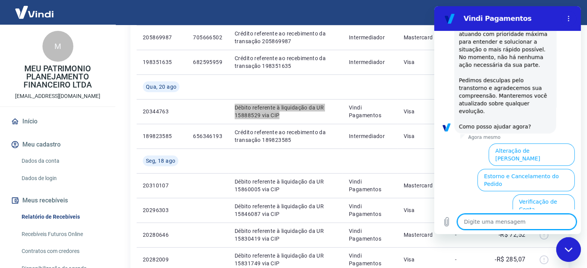
scroll to position [701, 0]
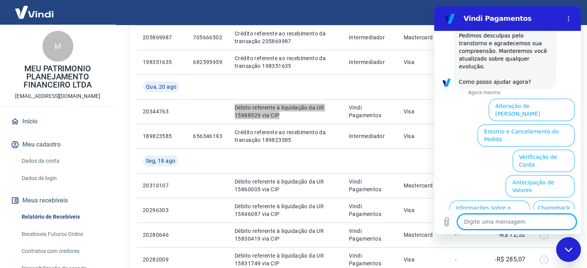
type textarea "f"
type textarea "x"
type textarea "fa"
type textarea "x"
type textarea "fal"
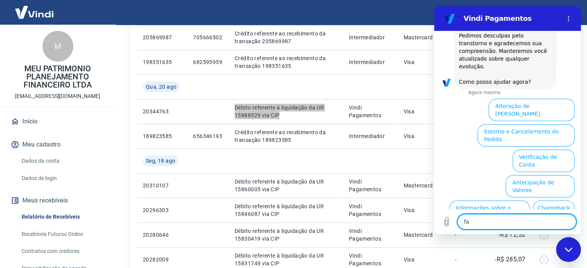
type textarea "x"
type textarea "fala"
type textarea "x"
type textarea "falar"
type textarea "x"
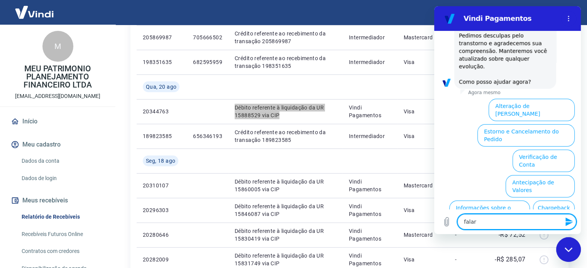
type textarea "falar"
type textarea "x"
type textarea "falar c"
type textarea "x"
type textarea "falar co"
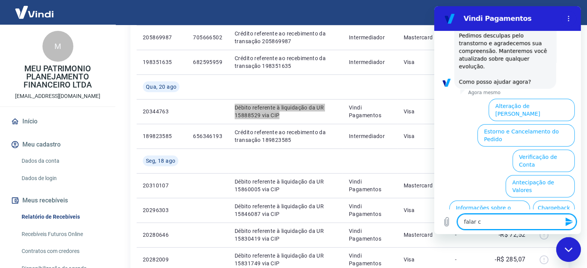
type textarea "x"
type textarea "falar com"
type textarea "x"
type textarea "falar com"
type textarea "x"
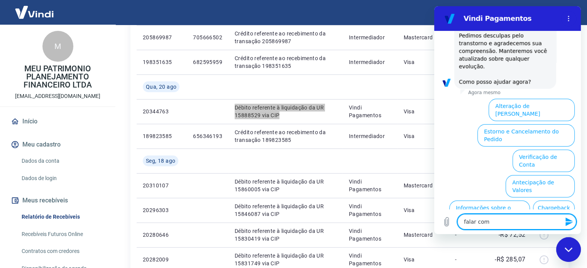
type textarea "falar com a"
type textarea "x"
type textarea "falar com at"
type textarea "x"
type textarea "falar com ate"
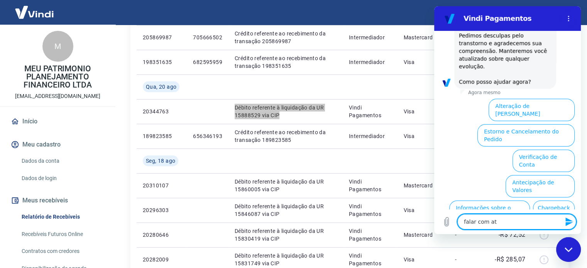
type textarea "x"
type textarea "falar com aten"
type textarea "x"
type textarea "falar com atend"
type textarea "x"
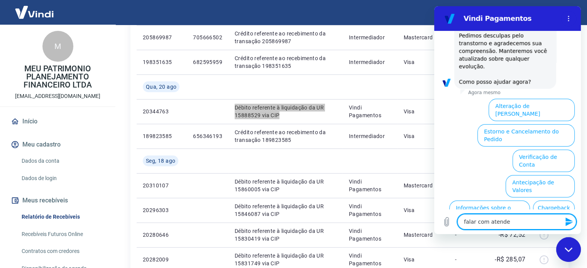
type textarea "falar com atenden"
type textarea "x"
type textarea "falar com atende"
type textarea "x"
type textarea "falar com atendee"
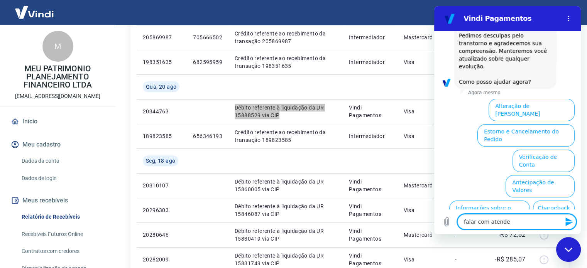
type textarea "x"
type textarea "falar com atendeen"
type textarea "x"
type textarea "falar com atendee"
type textarea "x"
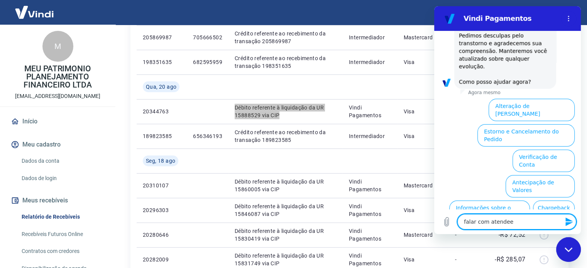
type textarea "falar com atende"
type textarea "x"
type textarea "falar com atenden"
type textarea "x"
type textarea "falar com atendent"
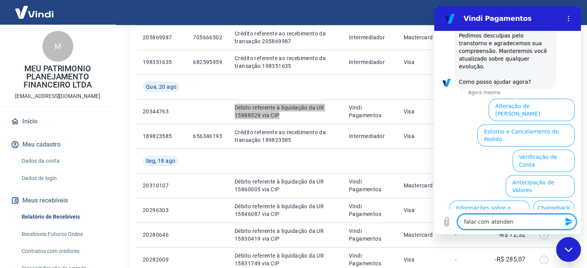
type textarea "x"
type textarea "falar com atendente"
type textarea "x"
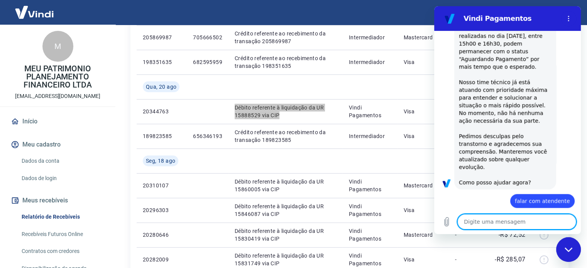
scroll to position [602, 0]
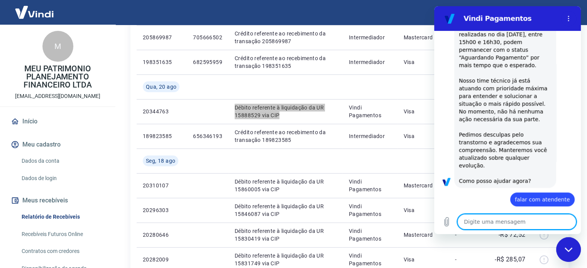
type textarea "x"
click at [504, 220] on textarea at bounding box center [516, 221] width 119 height 15
type textarea "4"
type textarea "x"
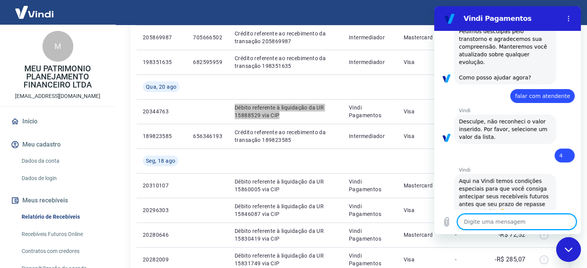
scroll to position [742, 0]
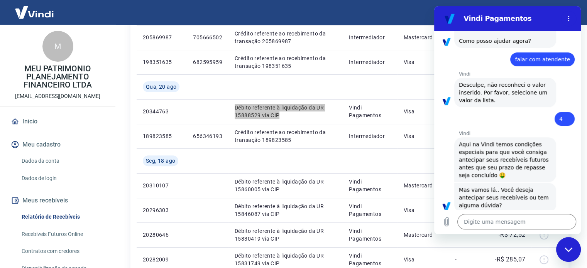
click at [547, 222] on button "Dúvidas" at bounding box center [558, 229] width 32 height 15
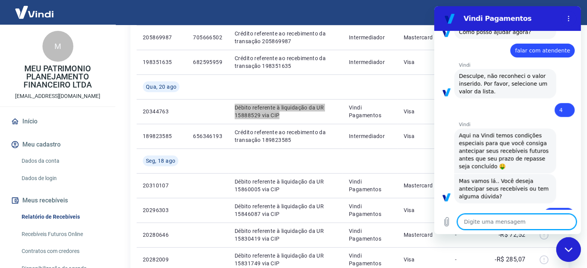
scroll to position [752, 0]
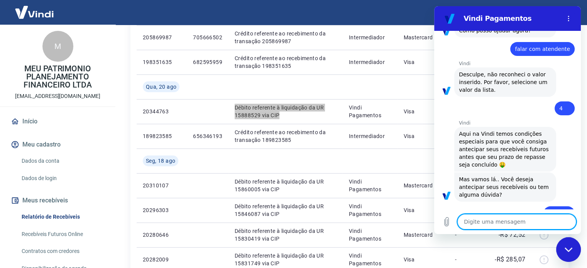
type textarea "x"
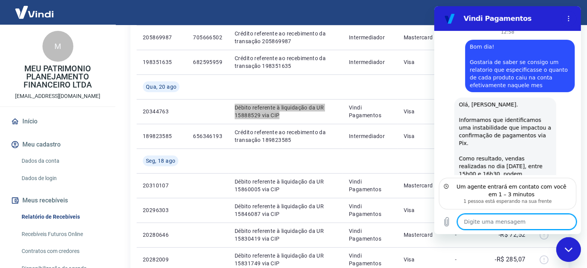
scroll to position [0, 0]
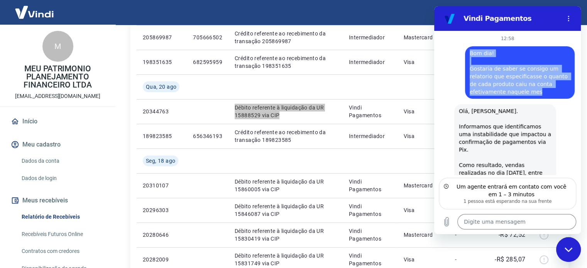
drag, startPoint x: 536, startPoint y: 96, endPoint x: 454, endPoint y: 50, distance: 94.3
click at [454, 50] on div "diz: Bom dia! Gostaria de saber se consigo um relatorio que especificasse o qua…" at bounding box center [504, 70] width 140 height 57
copy span "Bom dia! Gostaria de saber se consigo um relatorio que especificasse o quanto d…"
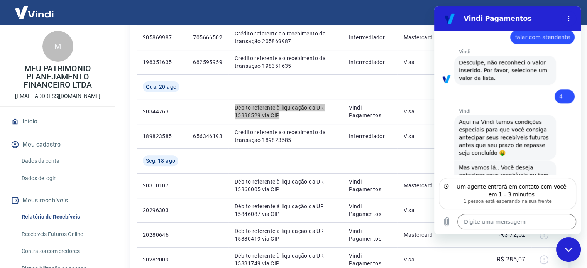
scroll to position [787, 0]
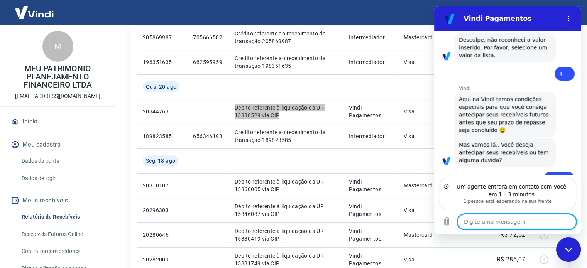
click at [506, 223] on textarea at bounding box center [516, 221] width 119 height 15
paste textarea "Bom dia! Gostaria de saber se consigo um relatorio que especificasse o quanto d…"
type textarea "Bom dia! Gostaria de saber se consigo um relatorio que especificasse o quanto d…"
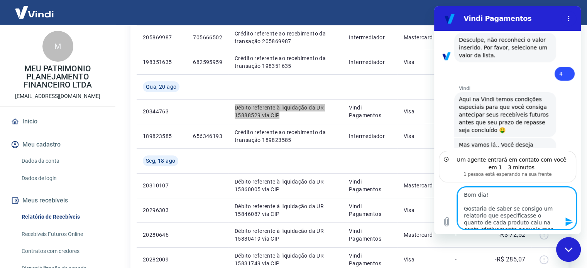
scroll to position [3, 0]
type textarea "x"
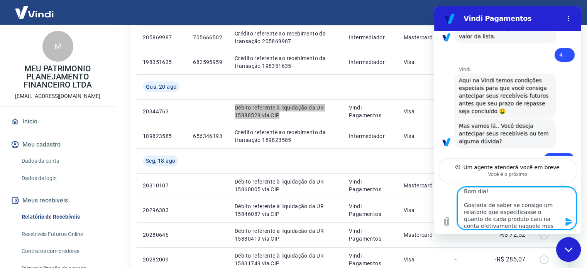
click at [476, 210] on textarea "Bom dia! Gostaria de saber se consigo um relatorio que especificasse o quanto d…" at bounding box center [516, 208] width 119 height 42
type textarea "Bom dia! Gostaria de saber se consigo um relatório que especificasse o quanto d…"
type textarea "x"
drag, startPoint x: 529, startPoint y: 228, endPoint x: 459, endPoint y: 201, distance: 74.9
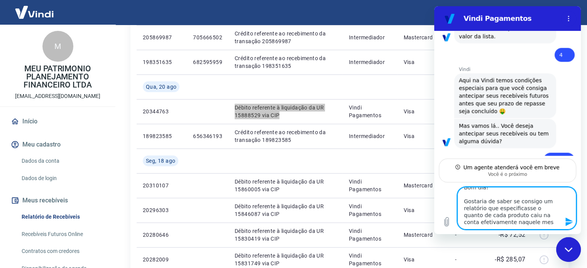
click at [459, 201] on textarea "Bom dia! Gostaria de saber se consigo um relatório que especificasse o quanto d…" at bounding box center [516, 208] width 119 height 42
click at [521, 221] on textarea "Bom dia! Gostaria de saber se consigo um relatório que especificasse o quanto d…" at bounding box center [516, 208] width 119 height 42
type textarea "Bom dia! Gostaria de saber se consigo um relatório que especificasse o quanto d…"
type textarea "x"
type textarea "Bom dia! Gostaria de saber se consigo um relatório que especificasse o quanto d…"
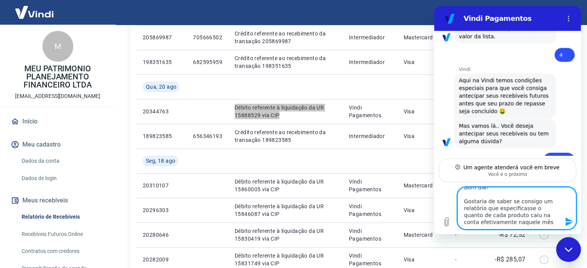
click at [565, 220] on icon "Enviar mensagem" at bounding box center [569, 221] width 9 height 9
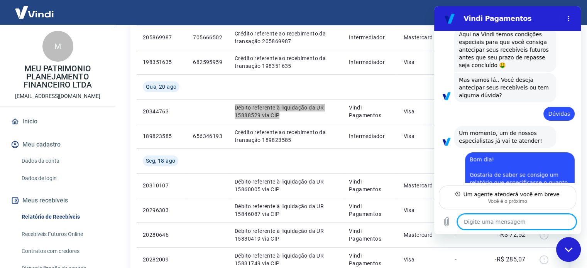
scroll to position [851, 0]
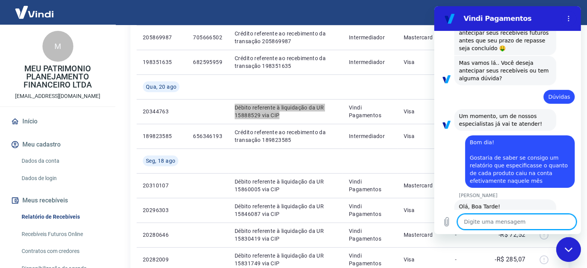
type textarea "x"
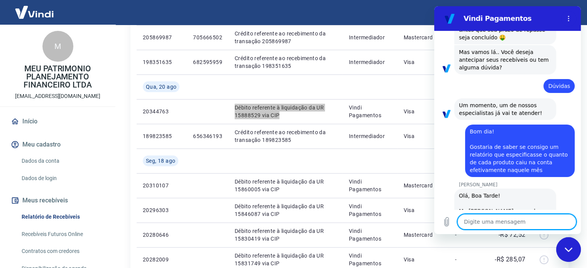
scroll to position [881, 0]
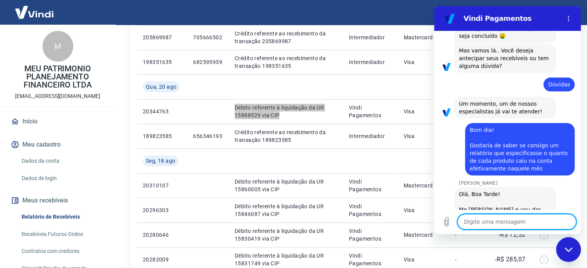
click at [499, 217] on textarea at bounding box center [516, 221] width 119 height 15
type textarea "B"
type textarea "x"
type textarea "Bo"
type textarea "x"
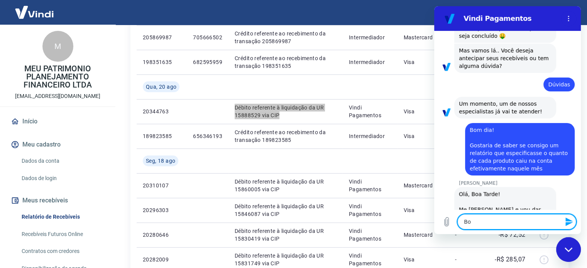
type textarea "Bom"
type textarea "x"
type textarea "Bom"
type textarea "x"
type textarea "Bom"
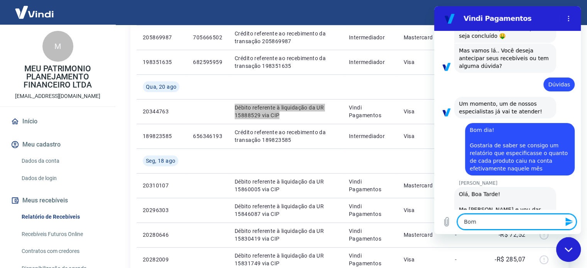
type textarea "x"
type textarea "Bo"
type textarea "x"
type textarea "Boa"
type textarea "x"
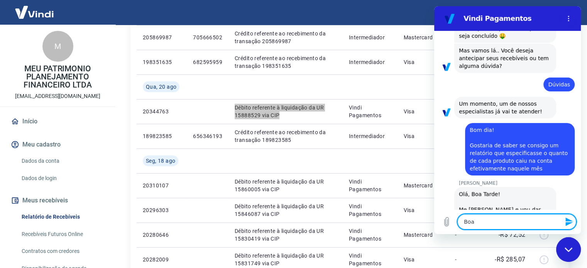
type textarea "Boa"
type textarea "x"
type textarea "Boa t"
type textarea "x"
type textarea "Boa ta"
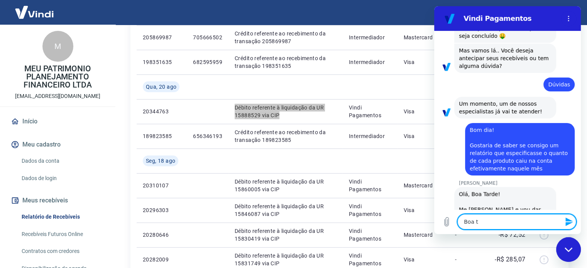
type textarea "x"
type textarea "Boa tar"
type textarea "x"
type textarea "Boa tard"
type textarea "x"
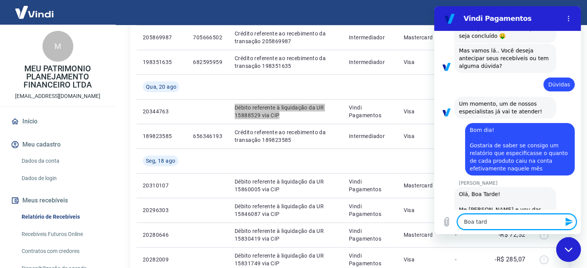
type textarea "Boa tarde"
type textarea "x"
type textarea "Boa tarde!"
type textarea "x"
type textarea "Boa tarde"
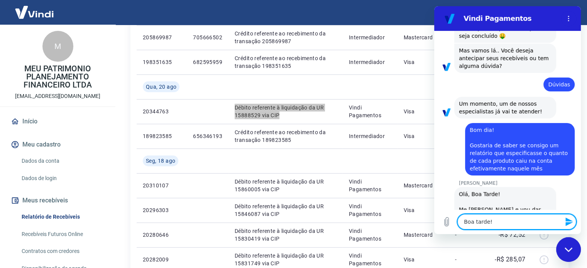
type textarea "x"
type textarea "Boa tarde,"
type textarea "x"
type textarea "Boa tarde,"
type textarea "x"
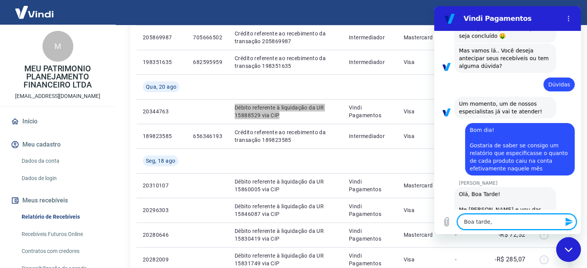
type textarea "Boa tarde, F"
type textarea "x"
type textarea "Boa tarde, Fa"
type textarea "x"
type textarea "Boa tarde, Fal"
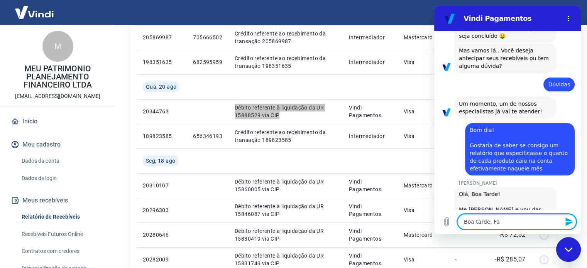
type textarea "x"
type textarea "Boa tarde, Fala"
type textarea "x"
type textarea "Boa tarde, Fala"
type textarea "x"
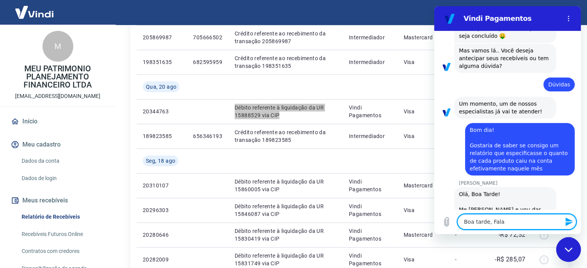
type textarea "Boa tarde, Fala c"
type textarea "x"
type textarea "Boa tarde, Fala co"
type textarea "x"
type textarea "Boa tarde, Fala com"
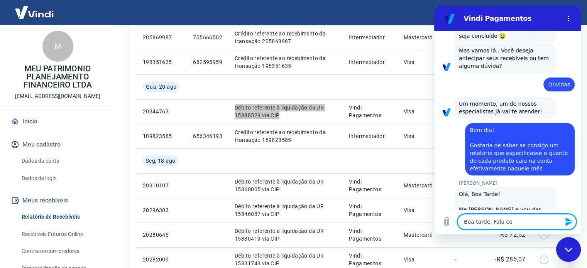
type textarea "x"
type textarea "Boa tarde, Fala com"
type textarea "x"
type textarea "Boa tarde, Fala com A"
type textarea "x"
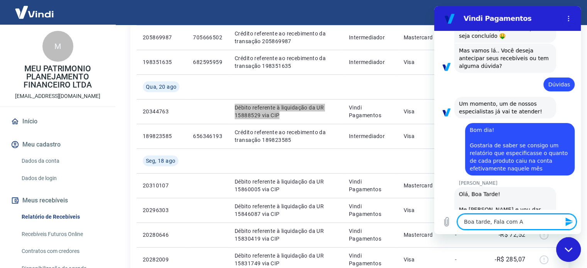
type textarea "Boa tarde, Fala com Ab"
type textarea "x"
type textarea "Boa tarde, Fala com Abn"
type textarea "x"
type textarea "Boa tarde, Fala com Abne"
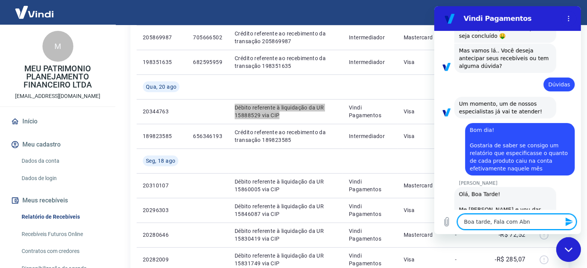
type textarea "x"
type textarea "Boa tarde, Fala com Abner"
type textarea "x"
type textarea "Boa tarde, Fala com Abner"
type textarea "x"
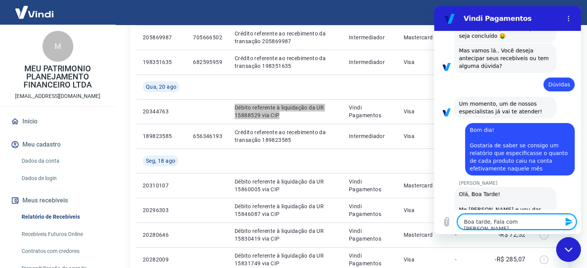
type textarea "Boa tarde, Fala com Abner d"
type textarea "x"
type textarea "Boa tarde, Fala com Abner dA"
type textarea "x"
type textarea "Boa tarde, Fala com Abner d"
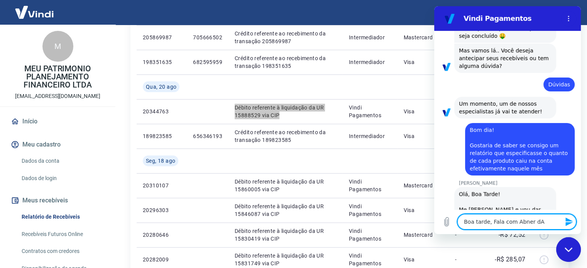
type textarea "x"
type textarea "Boa tarde, Fala com Abner da"
type textarea "x"
type textarea "Boa tarde, Fala com Abner da"
type textarea "x"
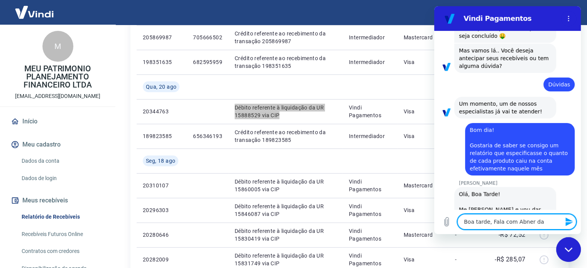
type textarea "Boa tarde, Fala com Abner da M"
type textarea "x"
type textarea "Boa tarde, Fala com Abner da Me"
type textarea "x"
type textarea "Boa tarde, Fala com Abner da Meu"
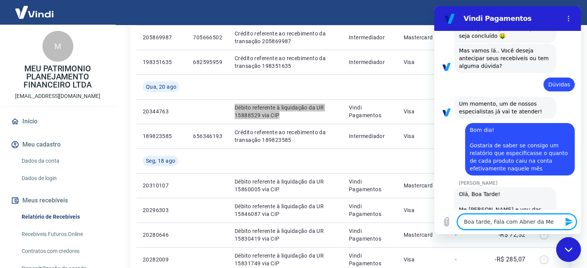
type textarea "x"
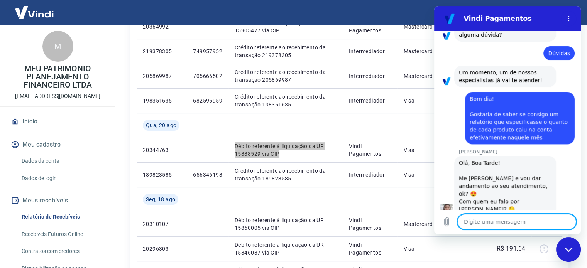
scroll to position [894, 0]
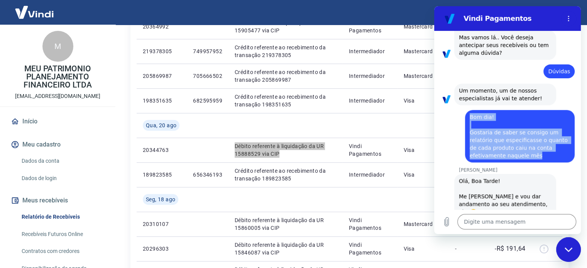
drag, startPoint x: 496, startPoint y: 88, endPoint x: 470, endPoint y: 67, distance: 33.3
click at [470, 110] on div "diz: Bom dia! Gostaria de saber se consigo um relatório que especificasse o qua…" at bounding box center [520, 136] width 110 height 52
copy span "Bom dia! Gostaria de saber se consigo um relatório que especificasse o quanto d…"
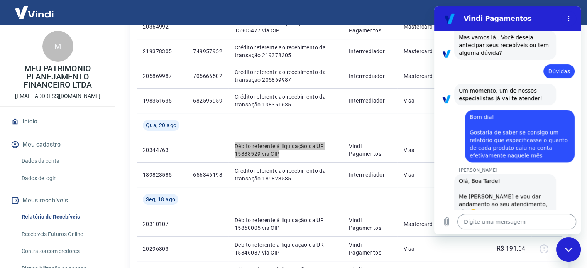
click at [488, 220] on textarea at bounding box center [516, 221] width 119 height 15
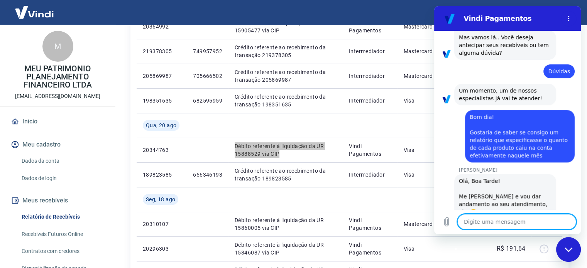
paste textarea "Bom dia! Gostaria de saber se consigo um relatório que especificasse o quanto d…"
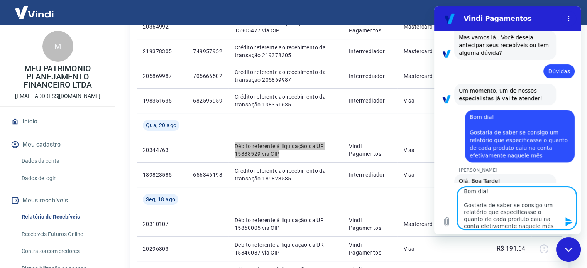
scroll to position [2, 0]
drag, startPoint x: 488, startPoint y: 192, endPoint x: 463, endPoint y: 193, distance: 24.7
click at [463, 194] on textarea "Bom dia! Gostaria de saber se consigo um relatório que especificasse o quanto d…" at bounding box center [516, 208] width 119 height 42
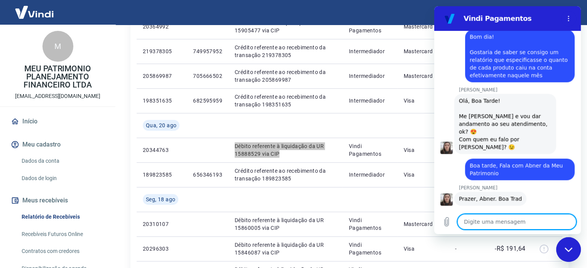
scroll to position [1031, 0]
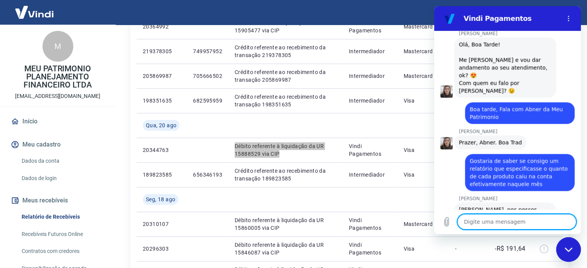
click at [480, 223] on textarea at bounding box center [516, 221] width 119 height 15
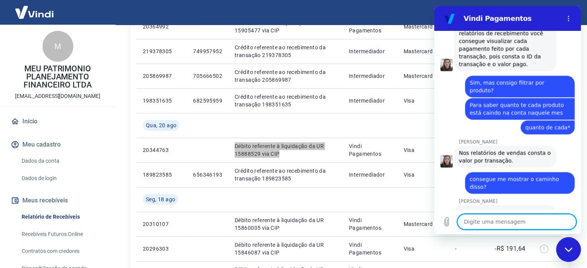
scroll to position [1232, 0]
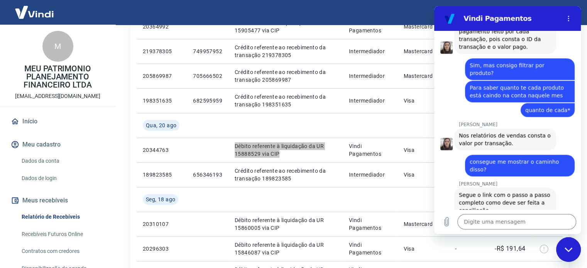
click at [489, 221] on div "https://atendimento-pagamentos.vindi.com.br/hc/pt-br/articles/23826022509467-Co…" at bounding box center [492, 225] width 66 height 8
click at [482, 222] on link "https://atendimento-pagamentos.vindi.com.br/hc/pt-br/articles/23826022509467-Co…" at bounding box center [492, 225] width 66 height 6
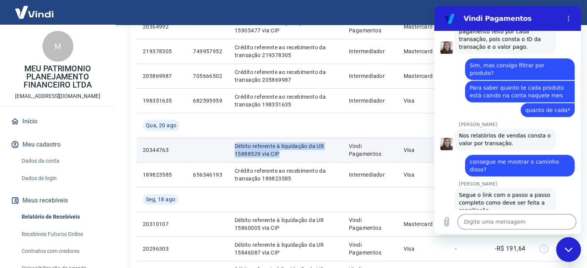
click at [298, 157] on p "Débito referente à liquidação da UR 15888529 via CIP" at bounding box center [286, 149] width 102 height 15
drag, startPoint x: 287, startPoint y: 156, endPoint x: 247, endPoint y: 146, distance: 40.9
click at [233, 145] on td "Débito referente à liquidação da UR 15888529 via CIP" at bounding box center [285, 150] width 114 height 25
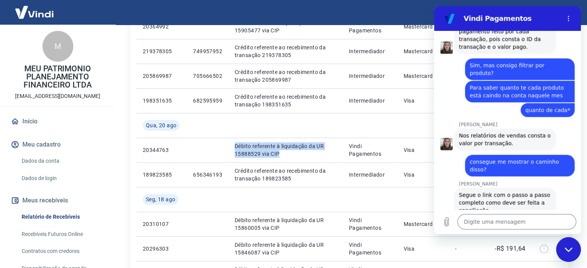
copy p "Débito referente à liquidação da UR 15888529 via CIP"
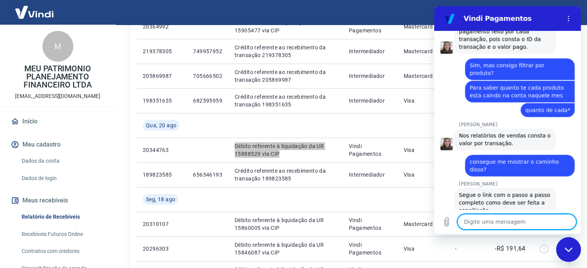
click at [515, 225] on textarea at bounding box center [516, 221] width 119 height 15
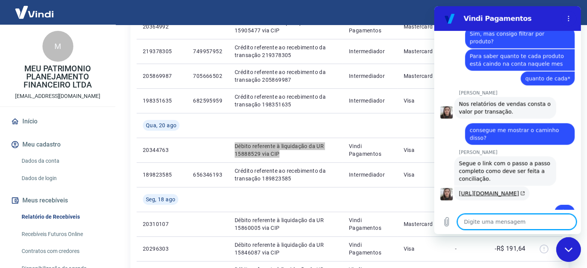
scroll to position [1265, 0]
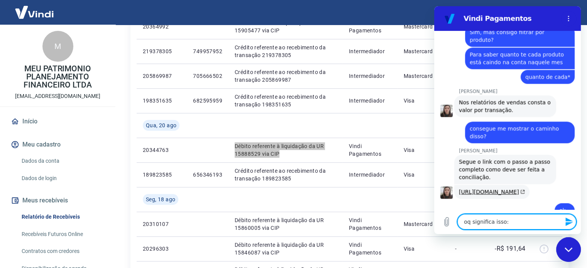
paste textarea "Débito referente à liquidação da UR 15888529 via CIP"
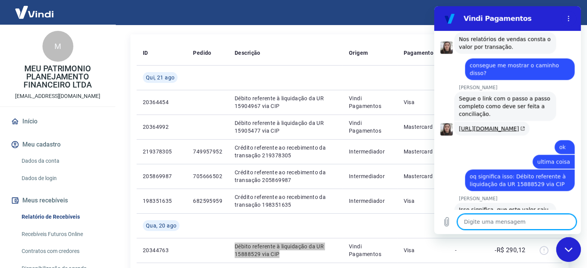
scroll to position [309, 0]
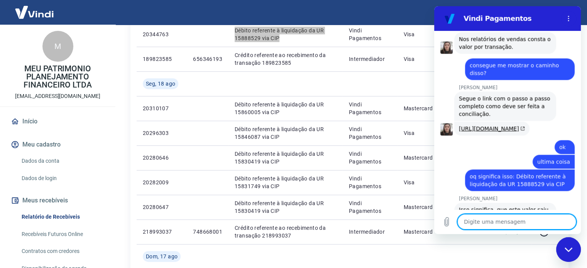
click at [472, 232] on div "Digite uma mensagem x" at bounding box center [507, 222] width 147 height 25
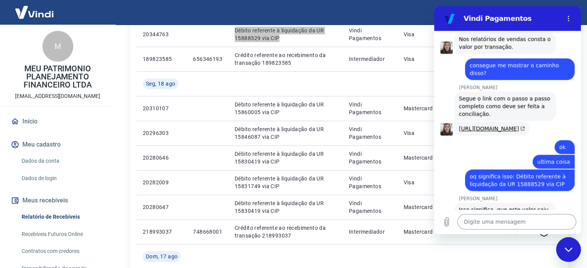
click at [470, 226] on textarea at bounding box center [516, 221] width 119 height 15
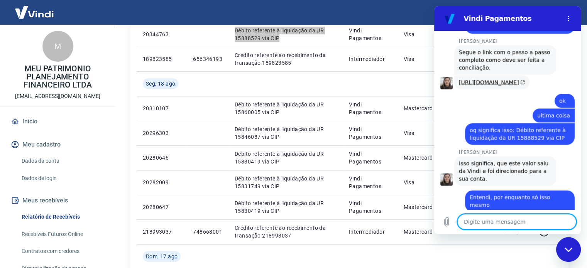
scroll to position [1377, 0]
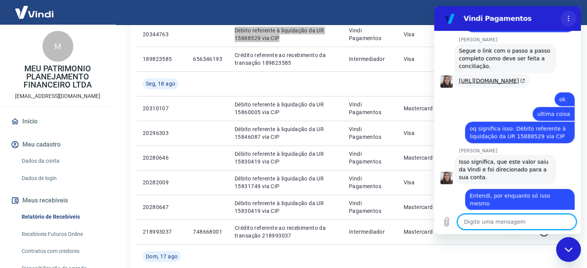
click at [569, 17] on icon "Menu de opções" at bounding box center [568, 18] width 6 height 6
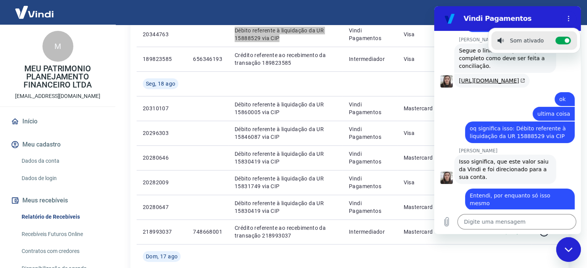
click at [546, 20] on h2 "Vindi Pagamentos" at bounding box center [510, 18] width 94 height 9
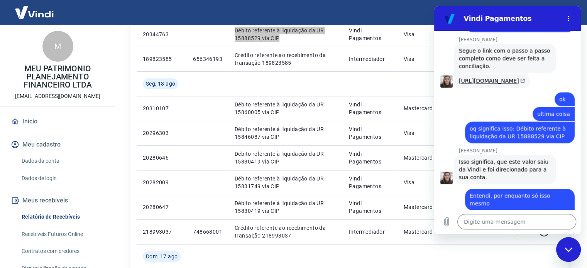
click at [563, 253] on div "Fechar janela de mensagens" at bounding box center [568, 249] width 23 height 23
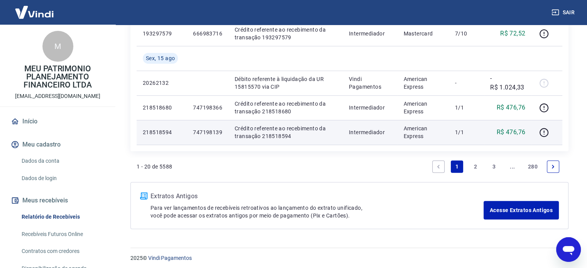
scroll to position [656, 0]
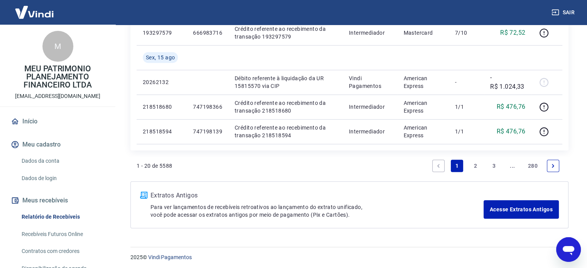
click at [555, 161] on link "Next page" at bounding box center [553, 166] width 12 height 12
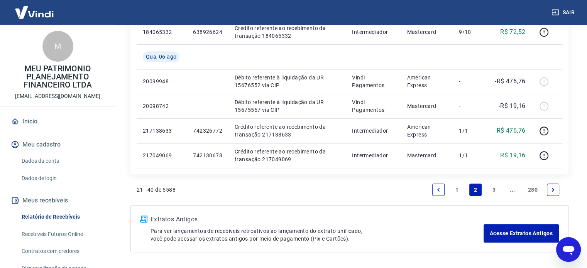
scroll to position [658, 0]
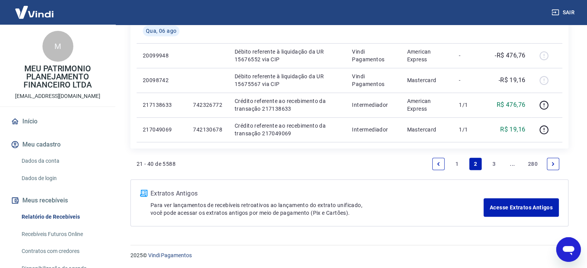
click at [438, 162] on icon "Previous page" at bounding box center [438, 163] width 5 height 5
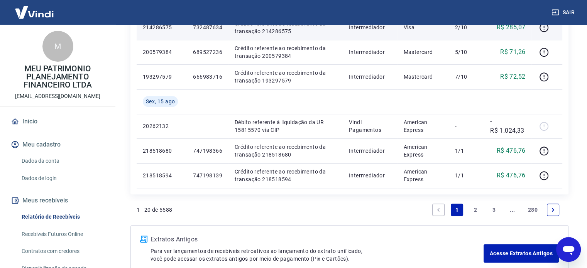
scroll to position [617, 0]
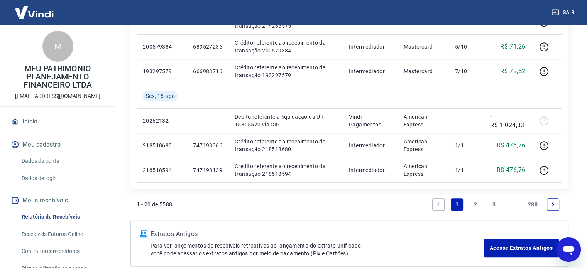
click at [559, 205] on link "Next page" at bounding box center [553, 204] width 12 height 12
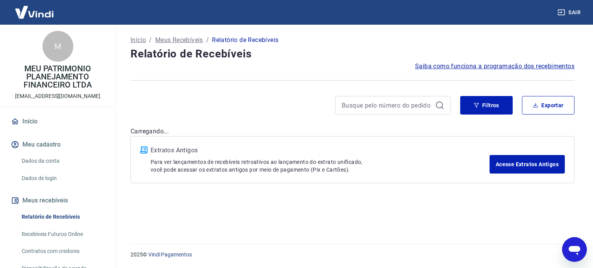
click at [556, 205] on div "Início / Meus Recebíveis / Relatório de Recebíveis Relatório de Recebíveis Saib…" at bounding box center [352, 130] width 462 height 210
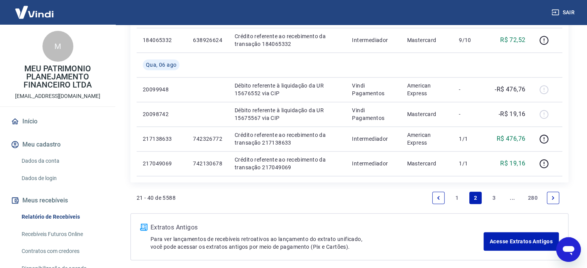
scroll to position [658, 0]
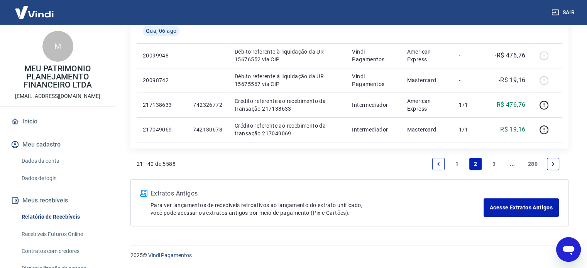
click at [549, 166] on link "Next page" at bounding box center [553, 164] width 12 height 12
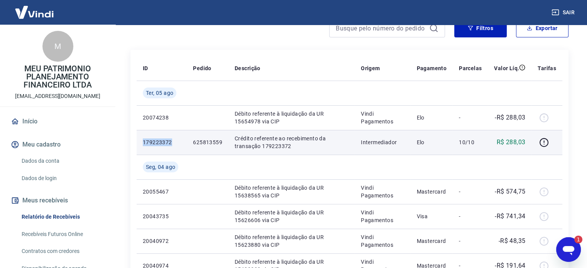
drag, startPoint x: 173, startPoint y: 145, endPoint x: 143, endPoint y: 142, distance: 30.2
click at [143, 142] on p "179223372" at bounding box center [162, 143] width 38 height 8
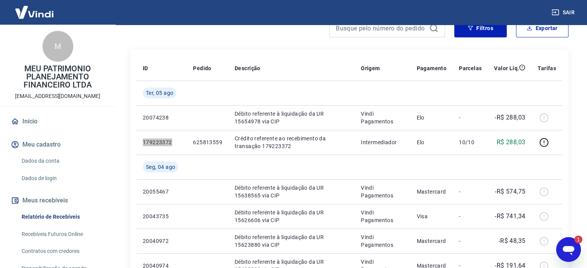
click at [569, 253] on icon "Abrir janela de mensagens, 1 mensagem não lida" at bounding box center [568, 250] width 14 height 14
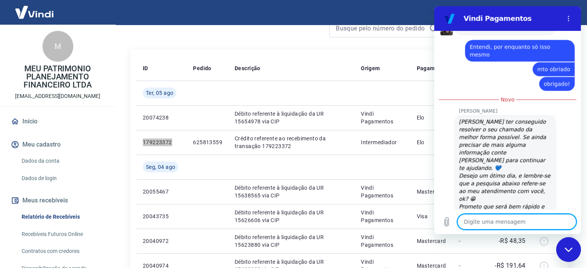
scroll to position [1576, 0]
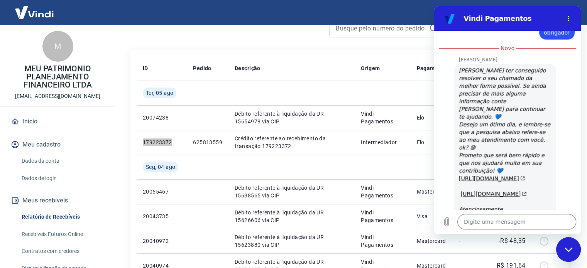
drag, startPoint x: 1118, startPoint y: 474, endPoint x: 567, endPoint y: 253, distance: 593.1
click at [567, 253] on div "Fechar janela de mensagens" at bounding box center [568, 249] width 23 height 23
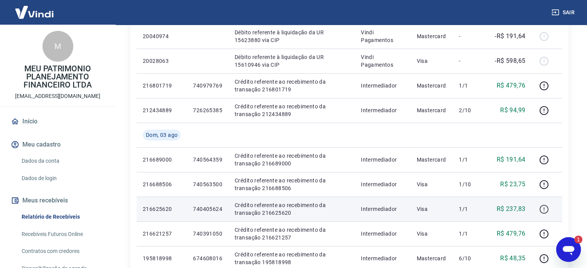
scroll to position [309, 0]
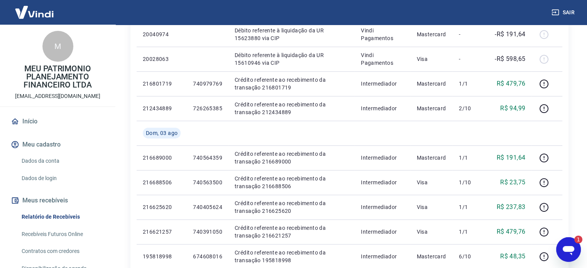
click at [565, 242] on div "Abrir janela de mensagens, 1 mensagem não lida" at bounding box center [568, 249] width 23 height 23
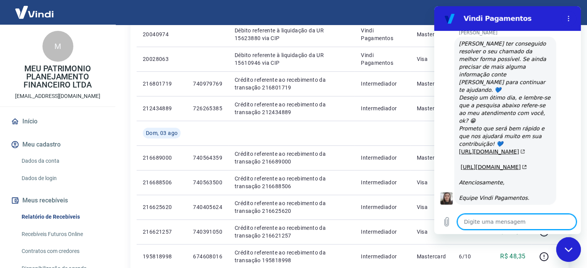
scroll to position [1619, 0]
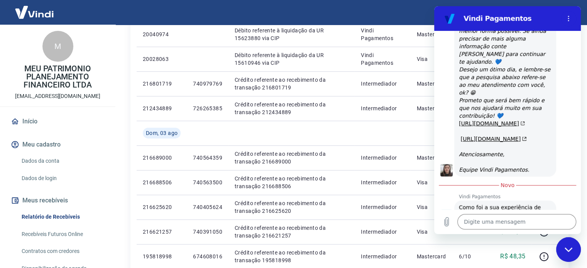
click at [570, 251] on icon "Fechar janela de mensagens" at bounding box center [569, 249] width 8 height 5
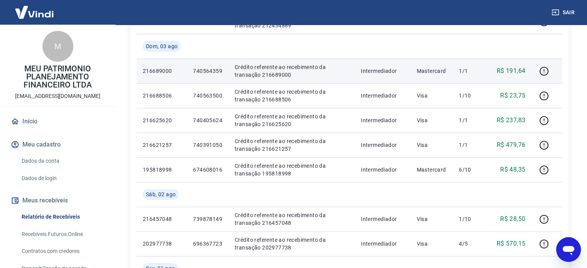
scroll to position [424, 0]
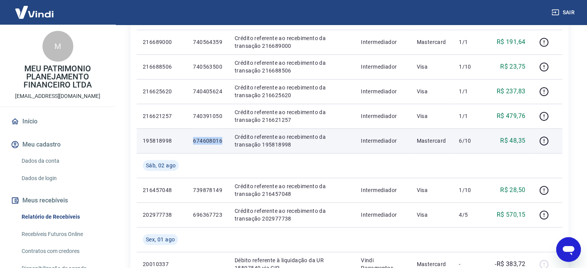
drag, startPoint x: 225, startPoint y: 137, endPoint x: 187, endPoint y: 142, distance: 38.5
click at [187, 142] on td "674608016" at bounding box center [208, 141] width 42 height 25
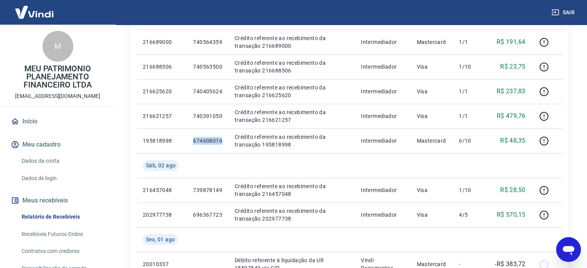
copy p "674608016"
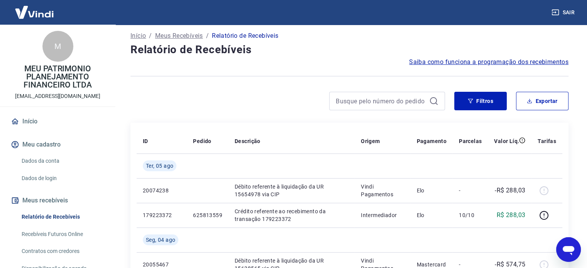
scroll to position [0, 0]
